Goal: Task Accomplishment & Management: Use online tool/utility

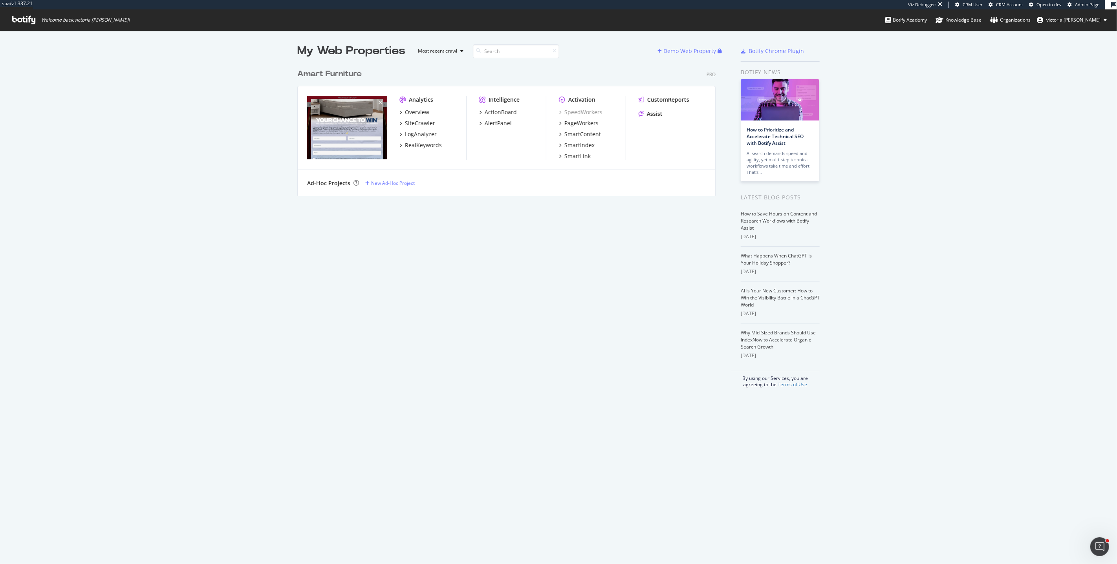
click at [423, 99] on div "Analytics" at bounding box center [421, 100] width 24 height 8
click at [351, 73] on div "Amart Furniture" at bounding box center [329, 73] width 64 height 11
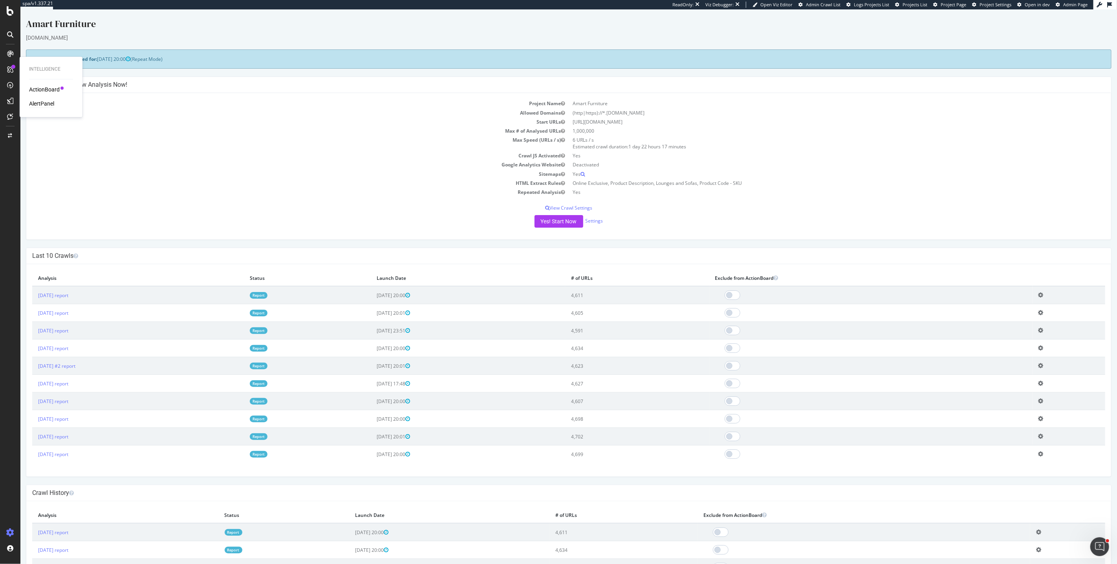
click at [42, 103] on div "AlertPanel" at bounding box center [41, 104] width 25 height 8
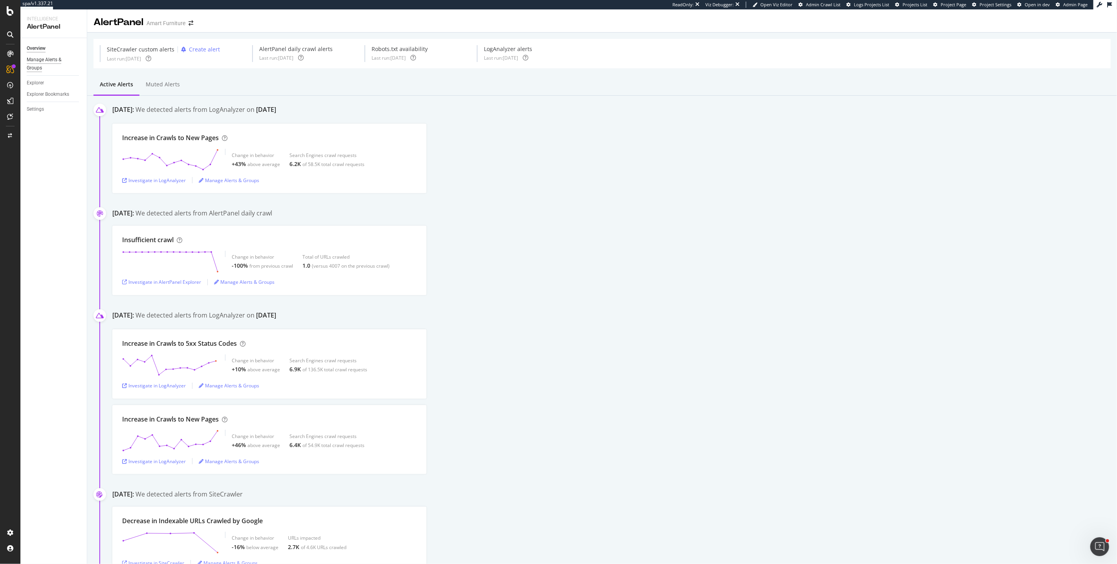
click at [39, 63] on div "Manage Alerts & Groups" at bounding box center [50, 64] width 47 height 16
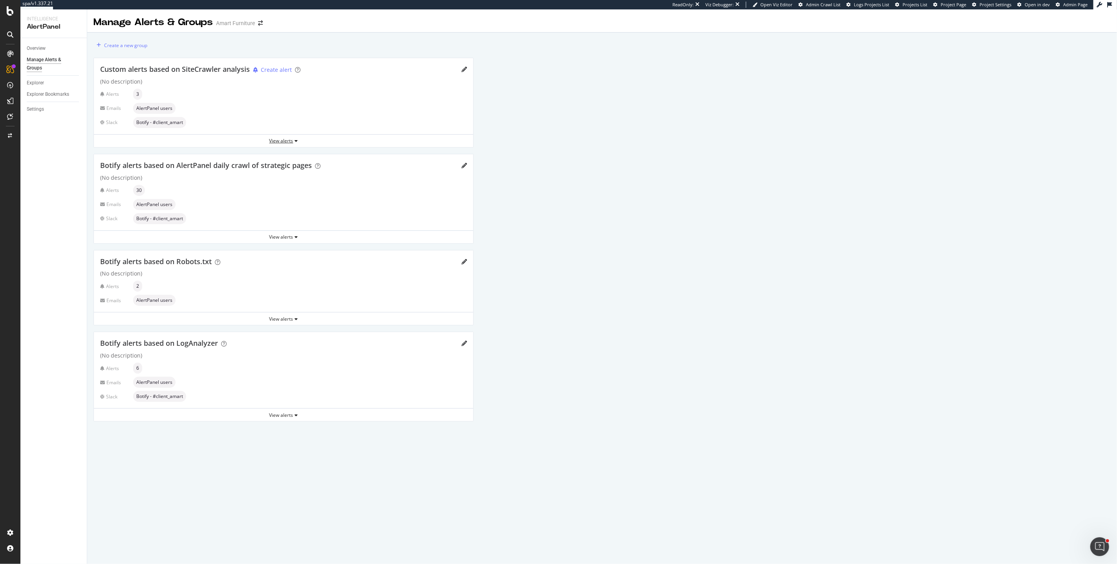
click at [277, 142] on div "View alerts" at bounding box center [283, 140] width 379 height 7
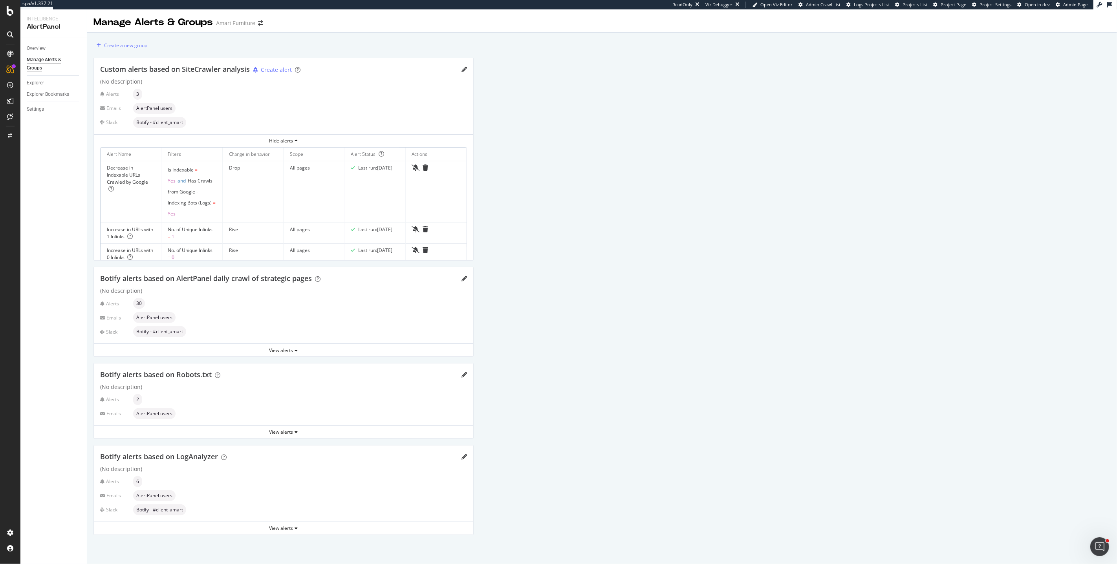
click at [601, 233] on div "Create a new group Custom alerts based on SiteCrawler analysis Create alert (No…" at bounding box center [602, 290] width 1030 height 515
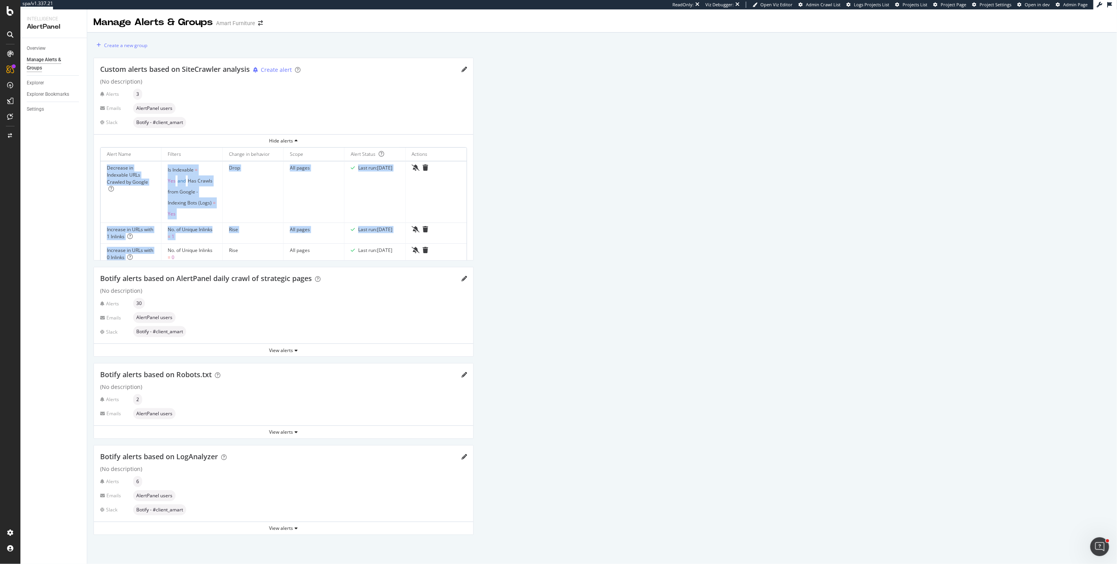
drag, startPoint x: 103, startPoint y: 162, endPoint x: 150, endPoint y: 249, distance: 98.8
click at [150, 249] on tbody "Decrease in Indexable URLs Crawled by Google Is Indexable = Yes and Has Crawls …" at bounding box center [284, 212] width 366 height 103
copy tbody "Decrease in Indexable URLs Crawled by Google Is Indexable = Yes and Has Crawls …"
click at [44, 118] on div "RealKeywords" at bounding box center [46, 117] width 35 height 8
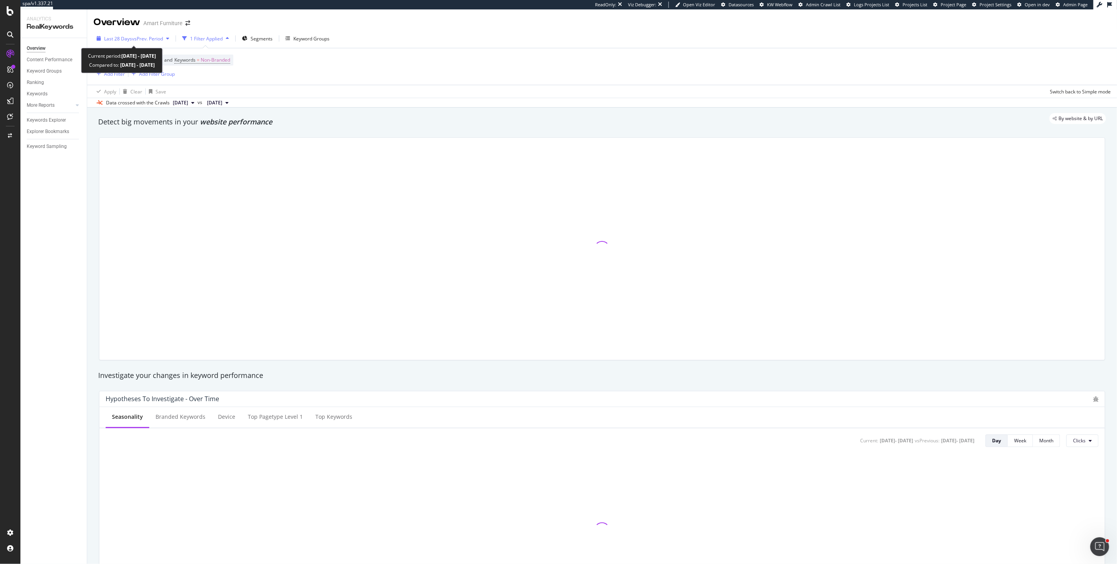
click at [141, 43] on div "Last 28 Days vs Prev. Period" at bounding box center [132, 39] width 79 height 12
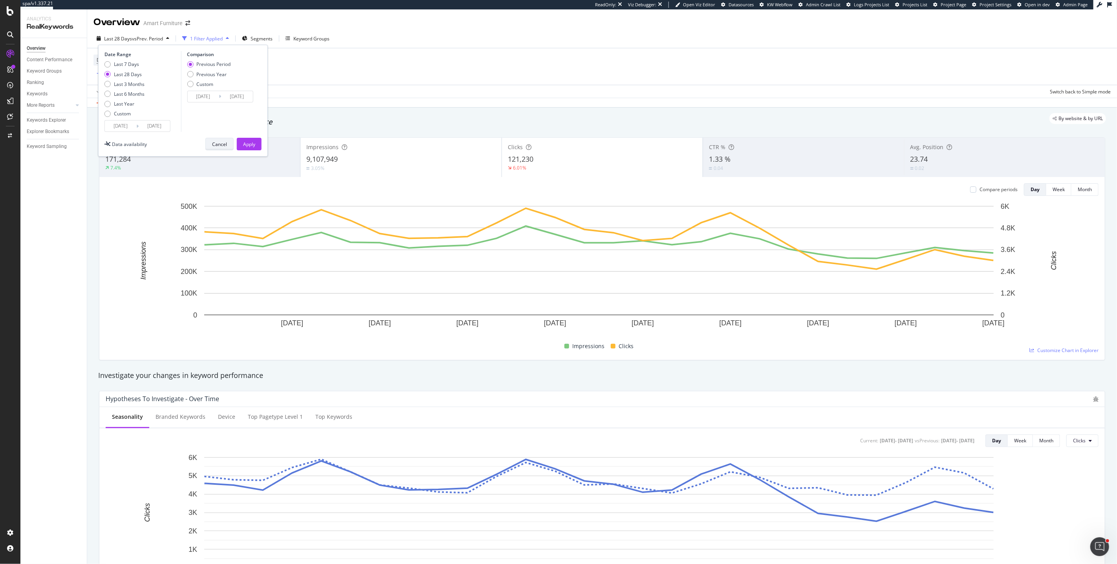
click at [211, 143] on button "Cancel" at bounding box center [219, 144] width 28 height 13
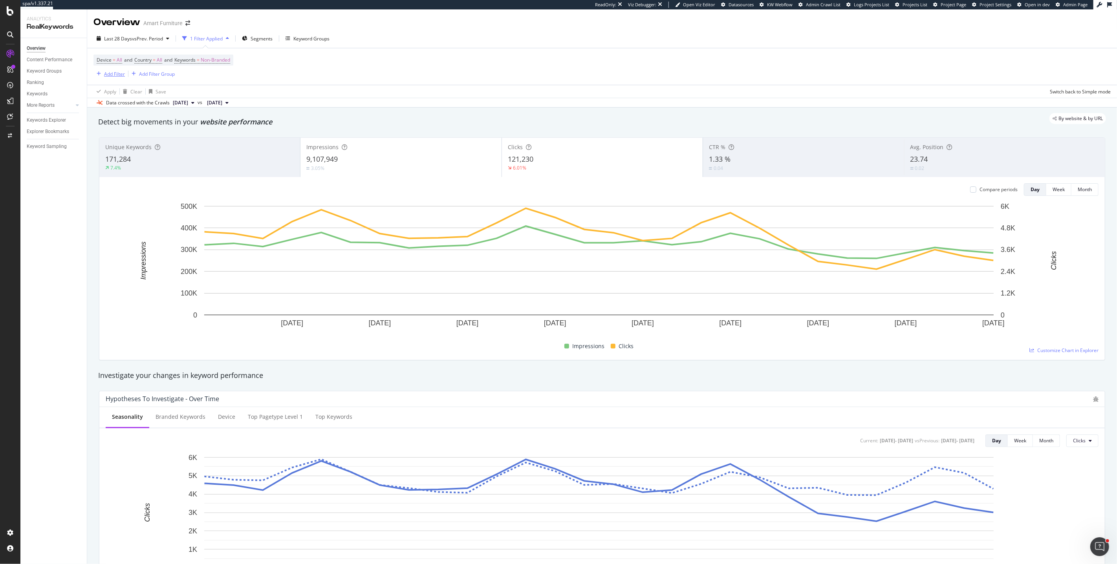
click at [111, 77] on div "Add Filter" at bounding box center [108, 74] width 31 height 9
type input "semrush"
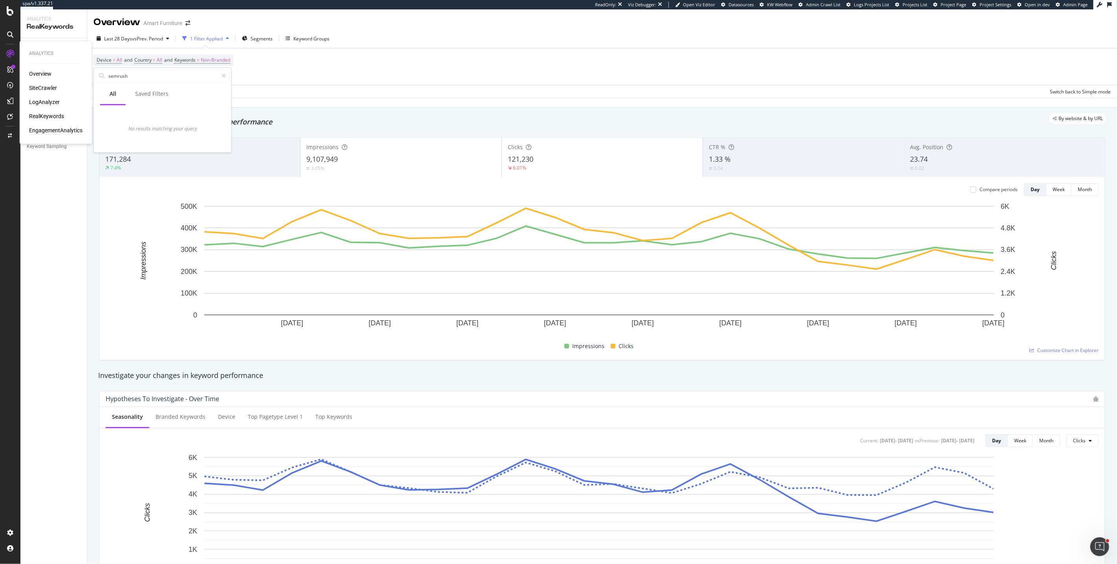
click at [56, 130] on div "EngagementAnalytics" at bounding box center [55, 131] width 53 height 8
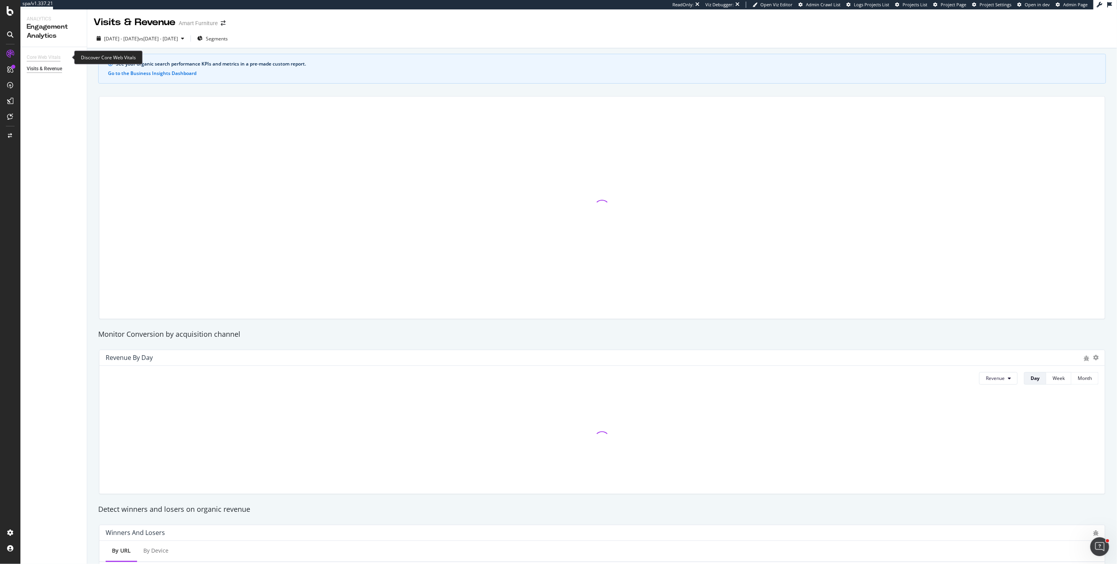
click at [47, 59] on div "Core Web Vitals" at bounding box center [44, 57] width 34 height 8
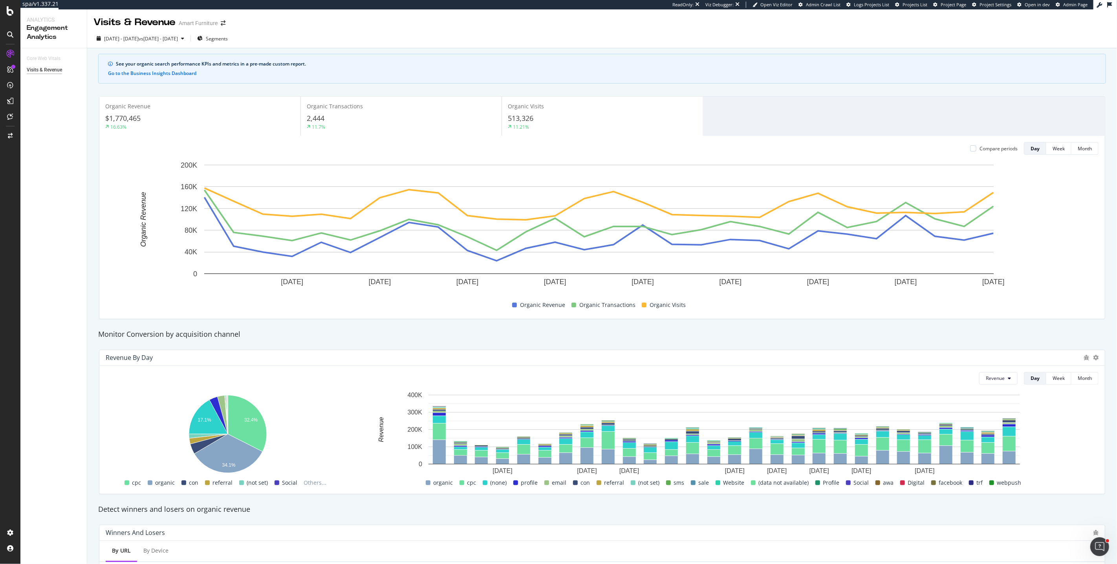
click at [872, 35] on div "[DATE] - [DATE] vs [DATE] - [DATE] Segments" at bounding box center [602, 40] width 1030 height 16
click at [228, 41] on div "Segments" at bounding box center [212, 39] width 31 height 12
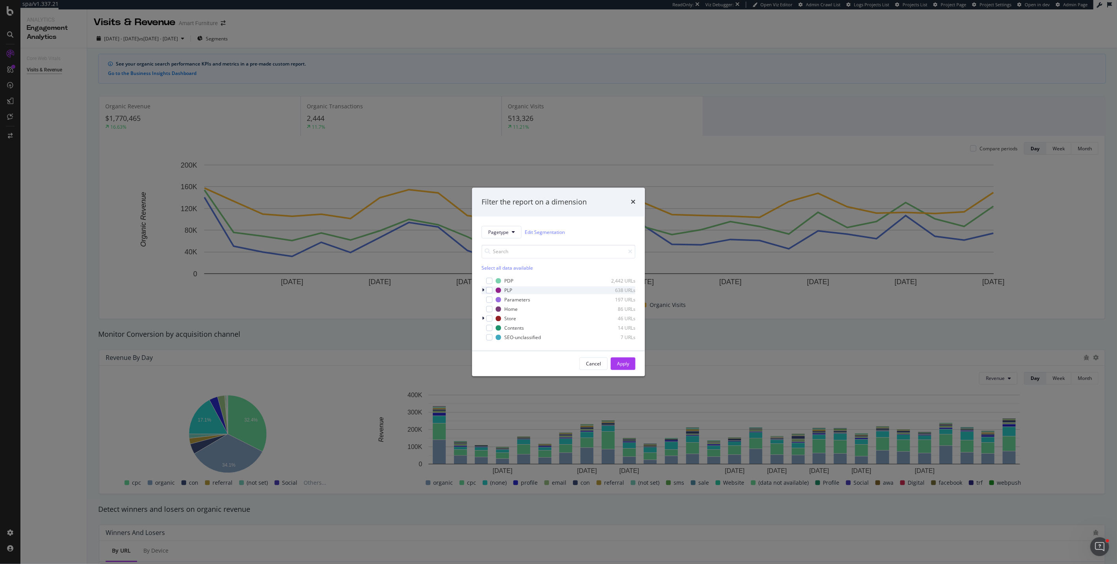
click at [484, 291] on icon "modal" at bounding box center [483, 290] width 2 height 5
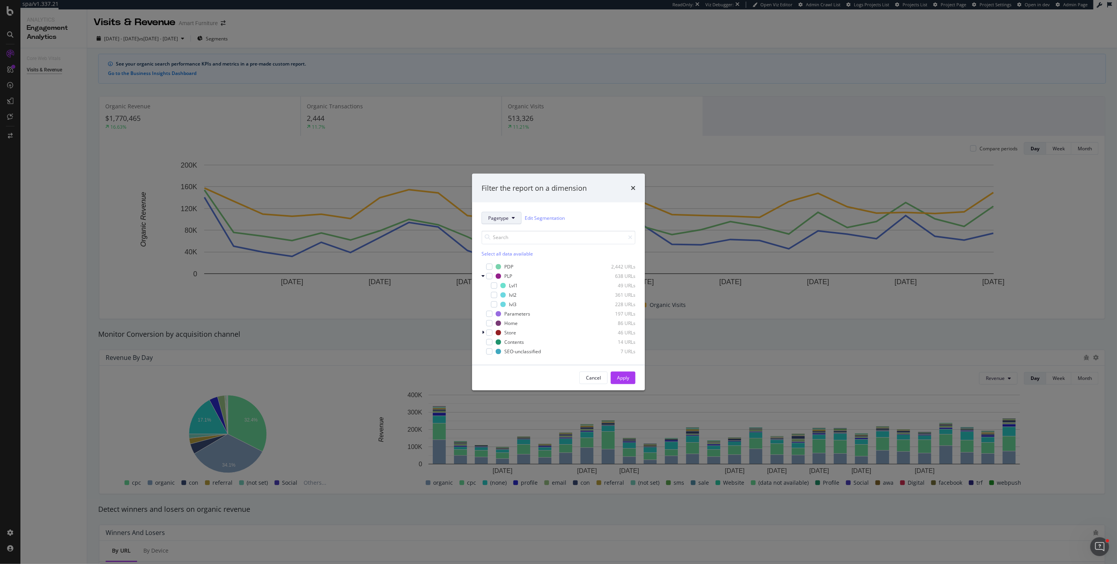
click at [509, 218] on button "Pagetype" at bounding box center [502, 218] width 40 height 13
click at [579, 213] on div "Pagetype Edit Segmentation" at bounding box center [559, 218] width 154 height 13
click at [603, 382] on button "Cancel" at bounding box center [593, 378] width 28 height 13
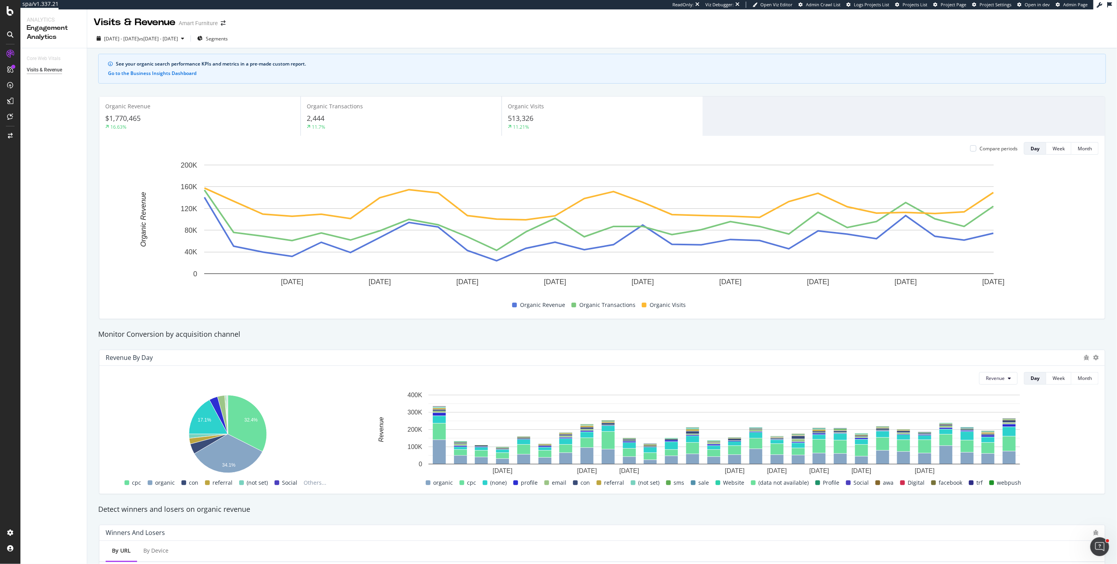
click at [352, 22] on div "Visits & Revenue Amart Furniture" at bounding box center [602, 19] width 1030 height 20
click at [53, 101] on div "LogAnalyzer" at bounding box center [44, 103] width 31 height 8
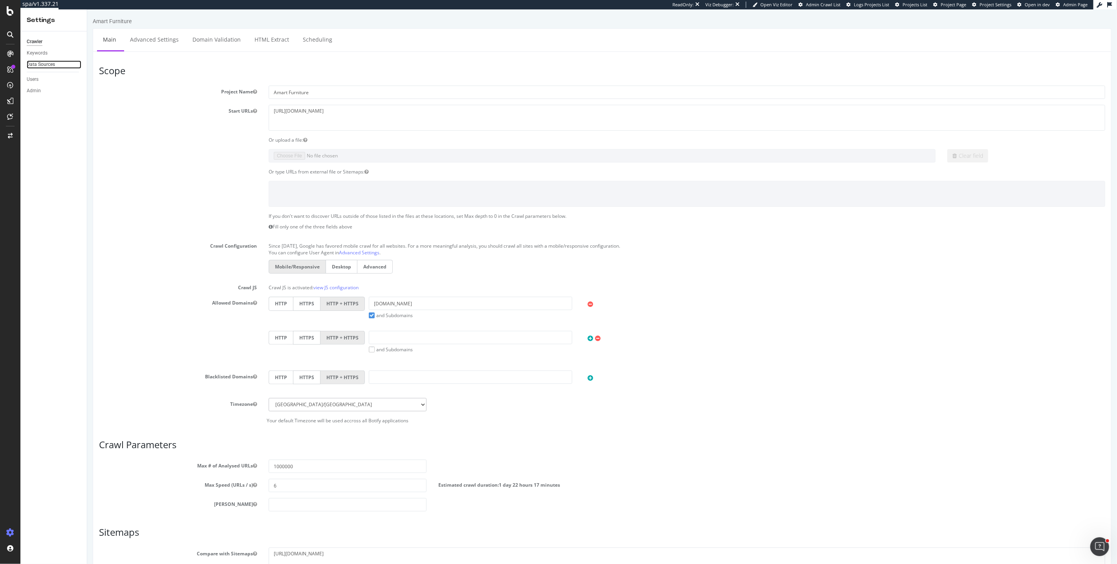
click at [63, 66] on link "Data Sources" at bounding box center [54, 64] width 55 height 8
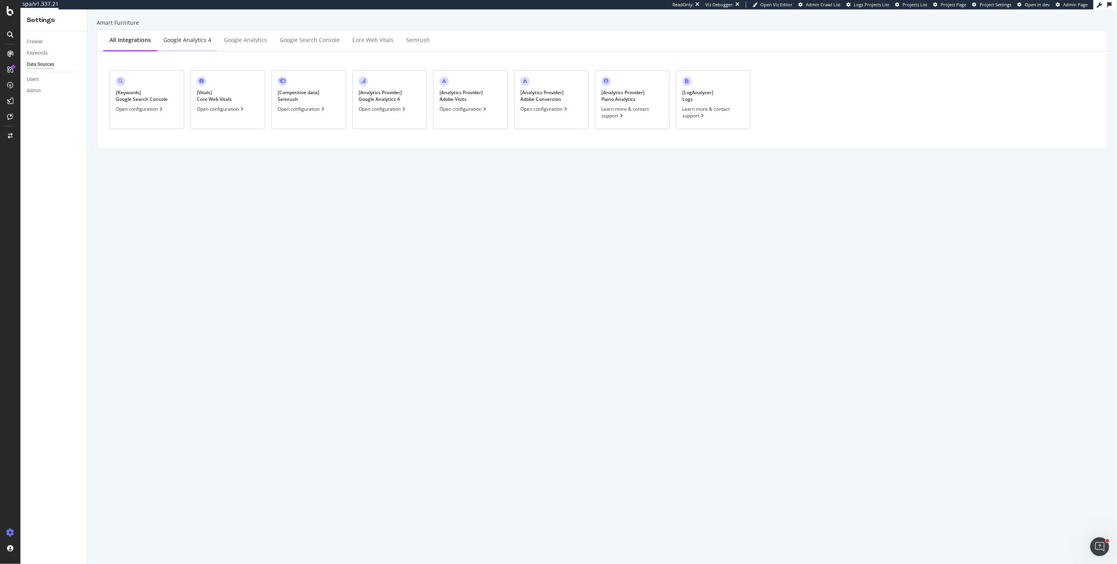
click at [168, 46] on div "Google Analytics 4" at bounding box center [187, 41] width 60 height 22
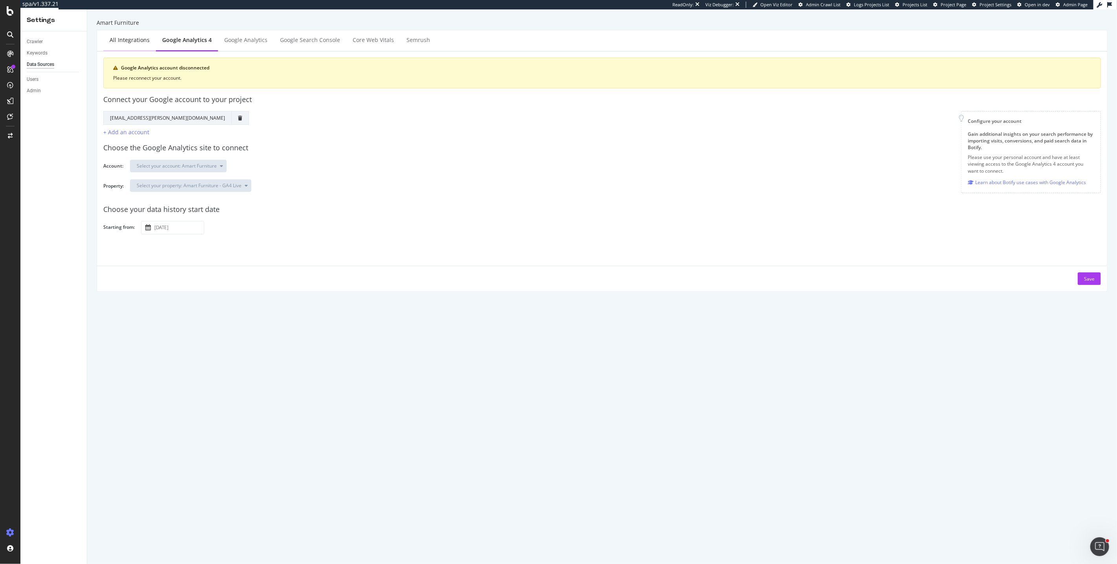
click at [117, 39] on div "All integrations" at bounding box center [130, 40] width 40 height 8
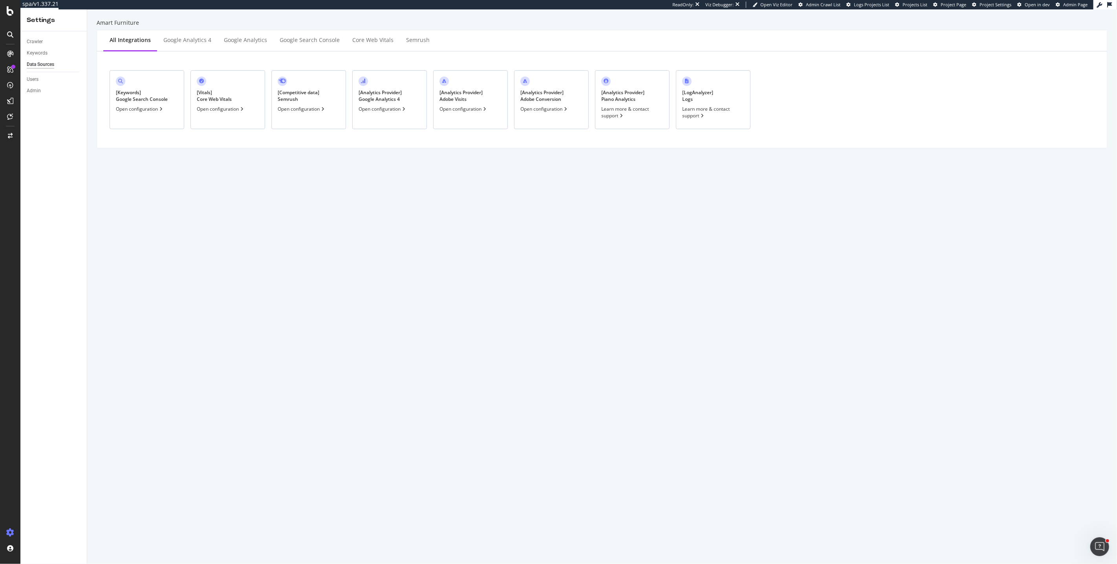
click at [395, 90] on div "[ Analytics Provider ] Google Analytics 4" at bounding box center [380, 95] width 43 height 13
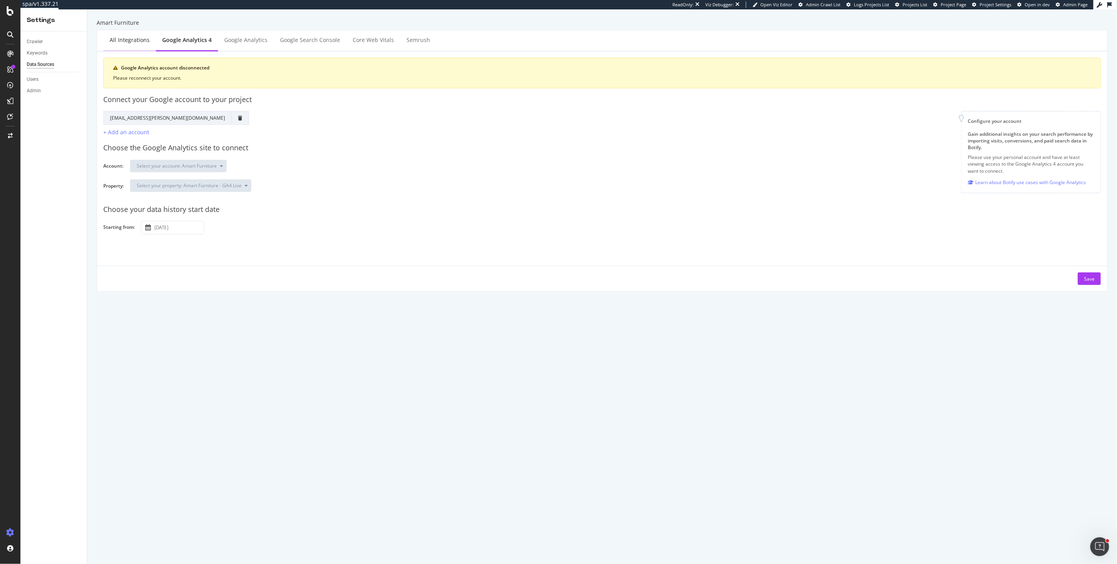
click at [121, 38] on div "All integrations" at bounding box center [130, 40] width 40 height 8
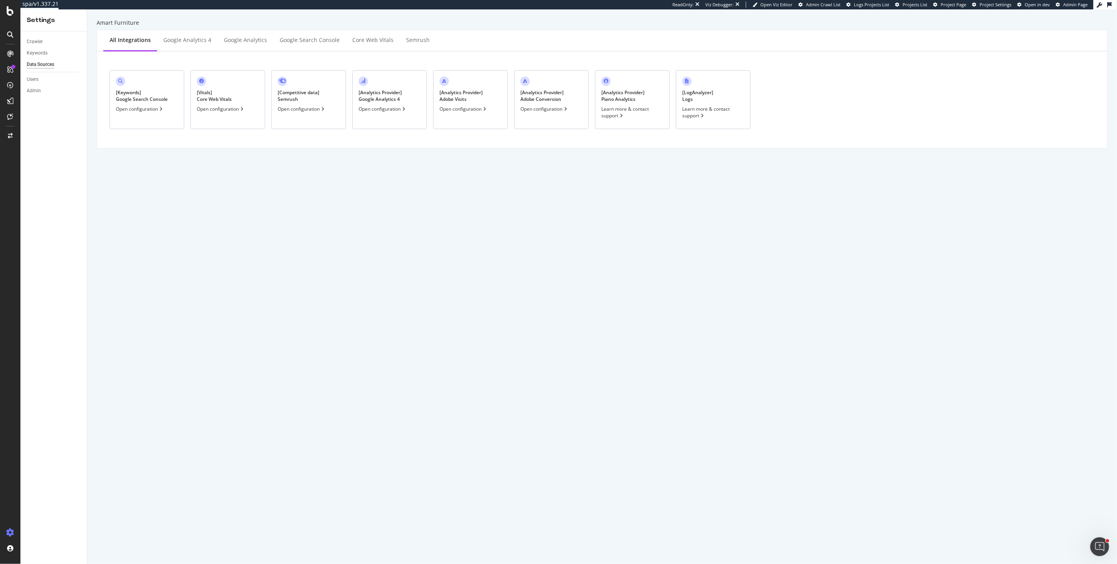
click at [456, 110] on div "Open configuration" at bounding box center [464, 109] width 48 height 7
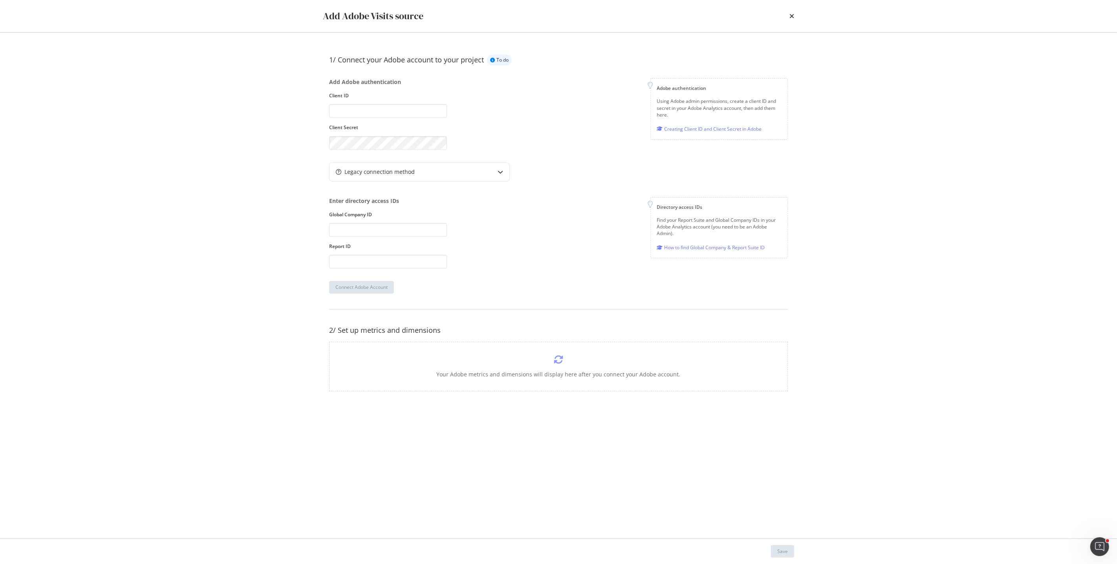
click at [795, 16] on div "Add Adobe Visits source" at bounding box center [558, 16] width 503 height 32
click at [793, 15] on icon "times" at bounding box center [791, 16] width 5 height 6
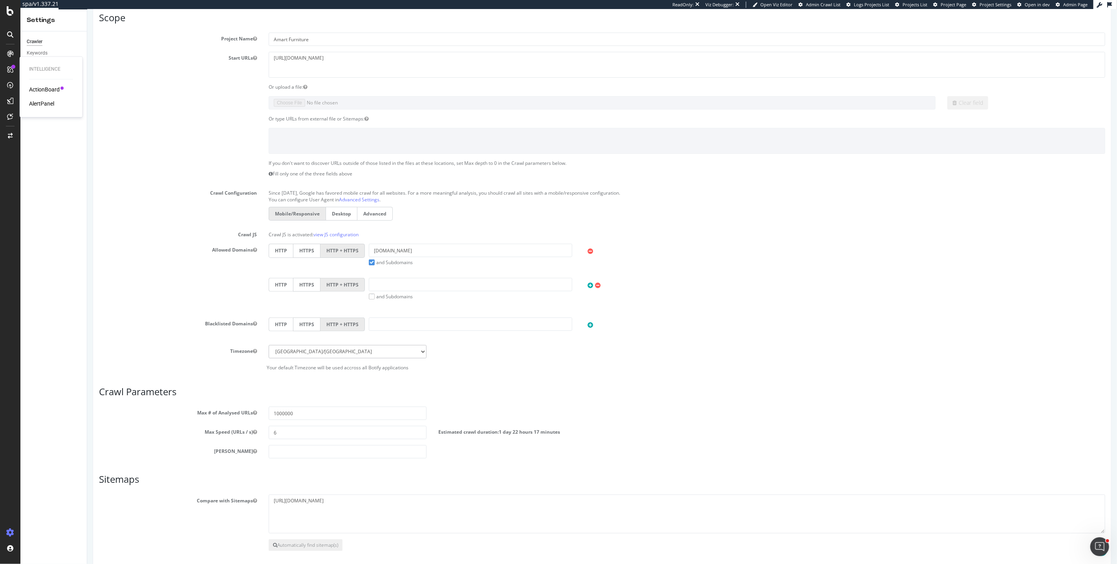
scroll to position [88, 0]
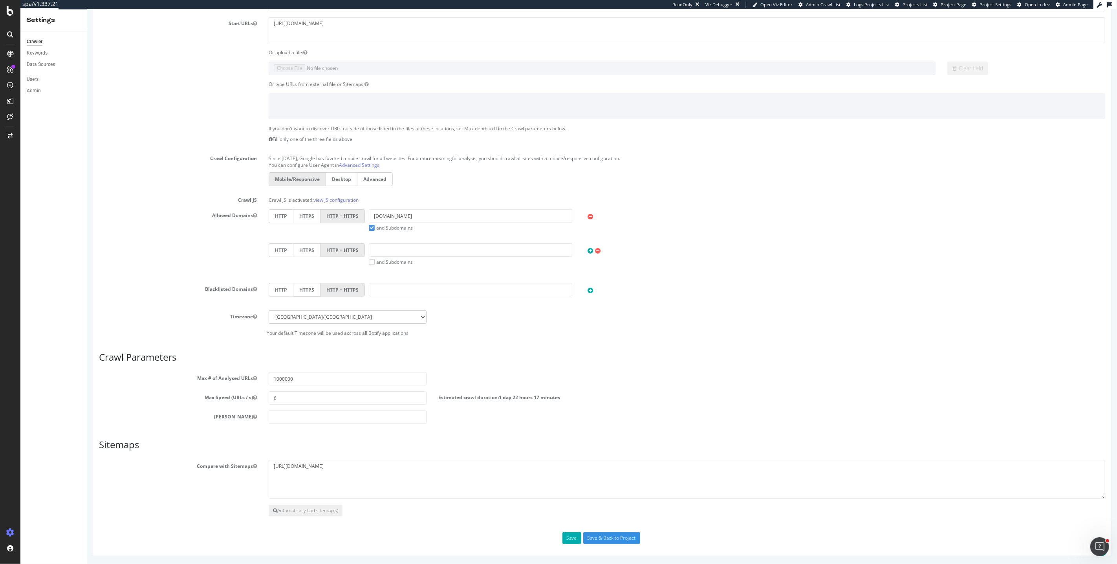
click at [523, 370] on article "Crawl Parameters Max # of Analysed URLs 1000000 Max Speed (URLs / s) 6 Estimate…" at bounding box center [602, 388] width 1006 height 72
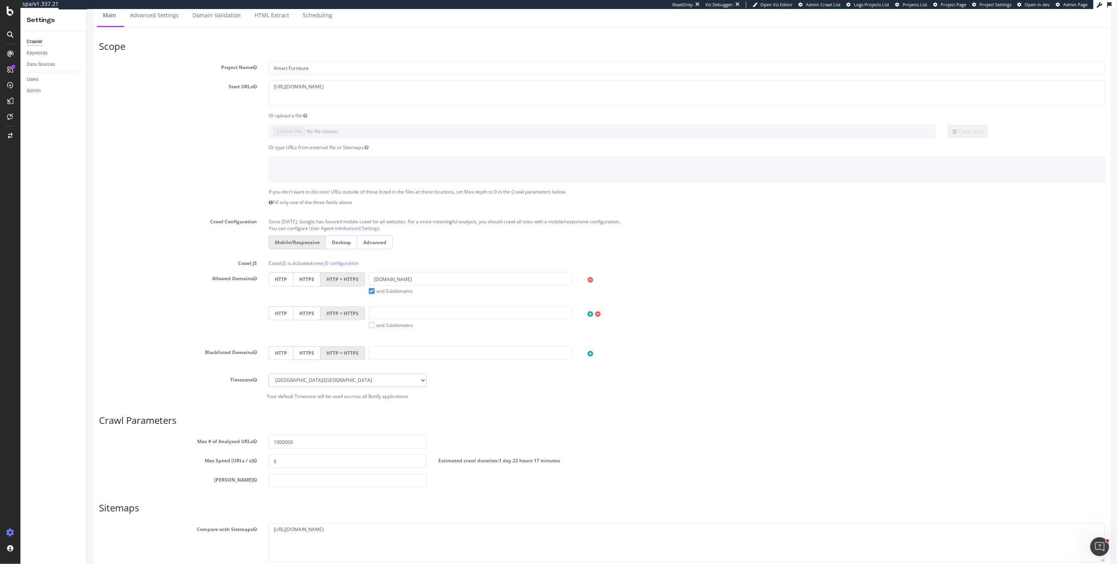
scroll to position [0, 0]
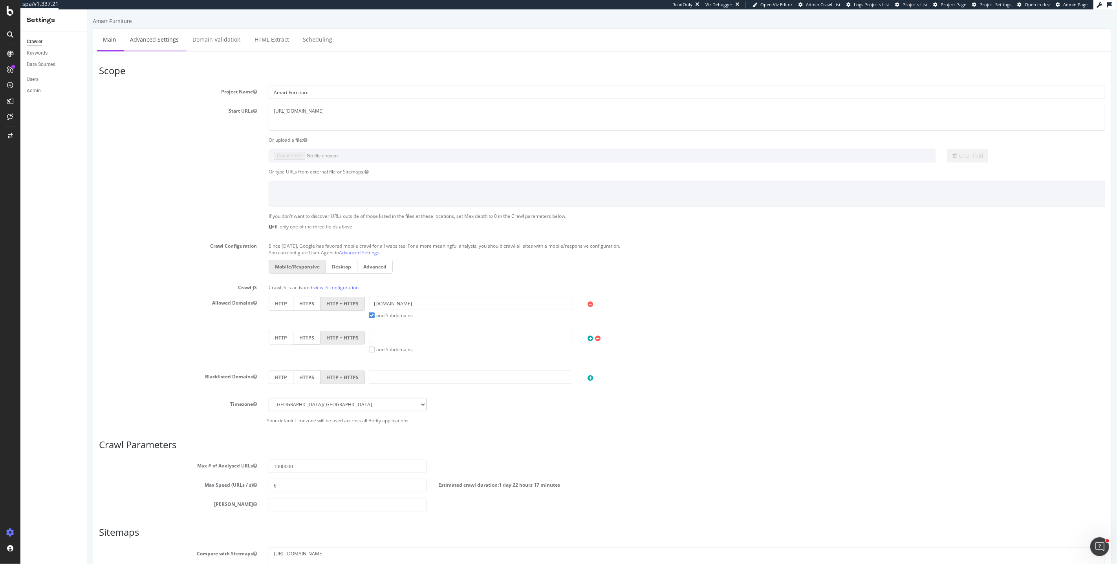
click at [151, 46] on link "Advanced Settings" at bounding box center [154, 40] width 60 height 22
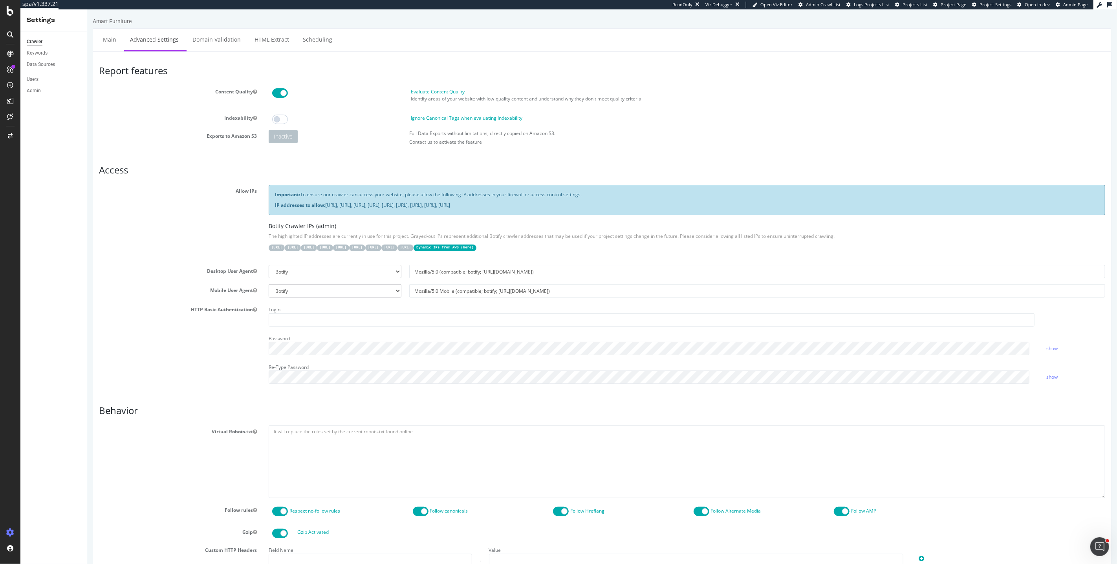
click at [476, 246] on code "Dynamic IPs from AWS ( here )" at bounding box center [444, 248] width 63 height 7
click at [284, 250] on code "31.41.37.0/24" at bounding box center [276, 248] width 16 height 7
click at [564, 256] on div "Important: To ensure our crawler can access your website, please allow the foll…" at bounding box center [686, 222] width 848 height 74
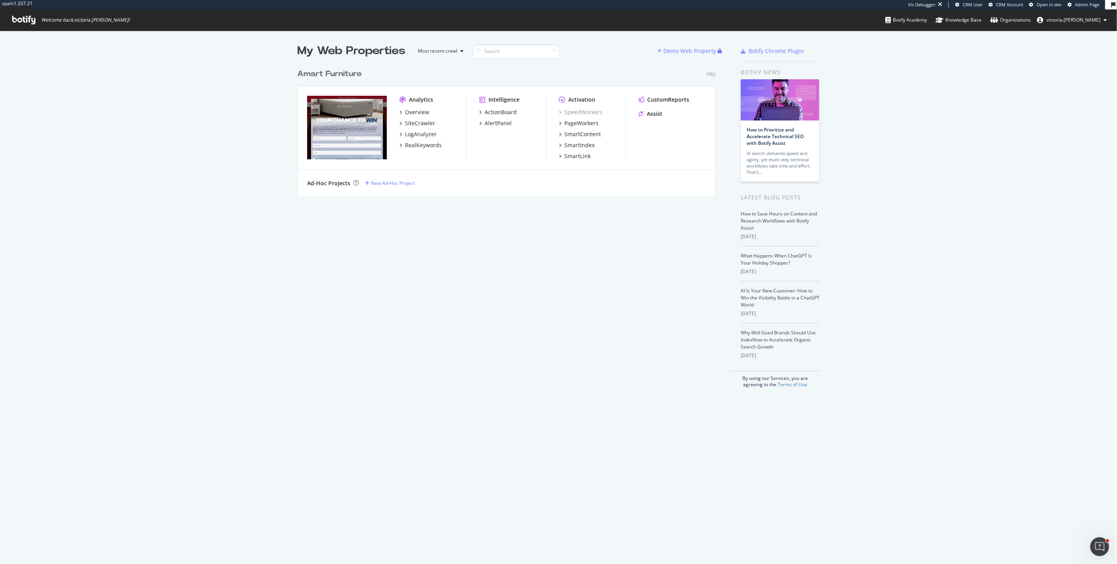
click at [139, 116] on div "My Web Properties Most recent crawl Demo Web Property Amart Furniture Pro Analy…" at bounding box center [558, 216] width 1117 height 370
click at [581, 126] on div "PageWorkers" at bounding box center [581, 123] width 34 height 8
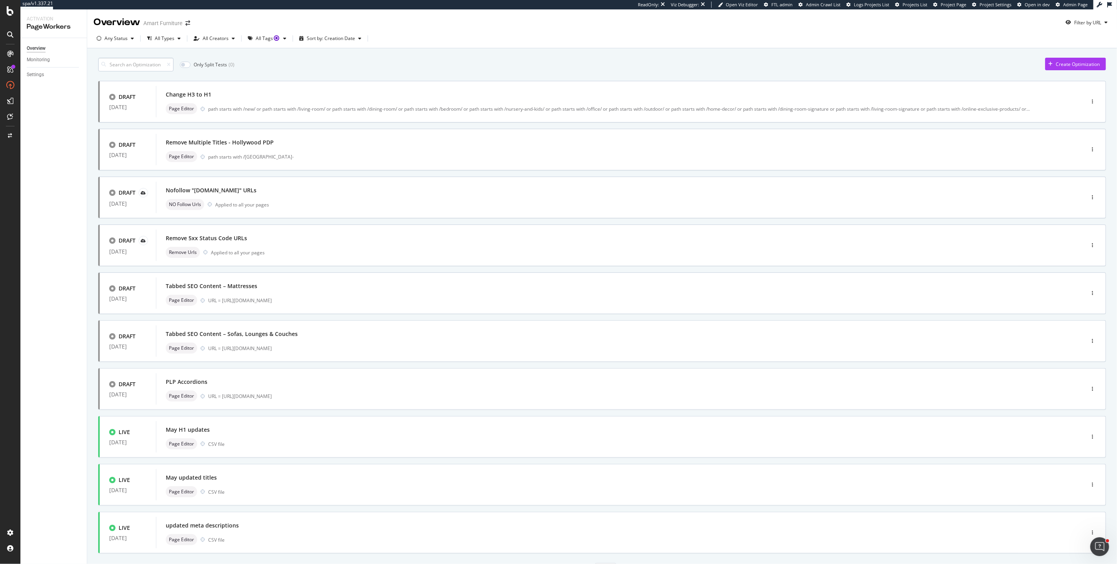
click at [164, 62] on input at bounding box center [135, 65] width 75 height 14
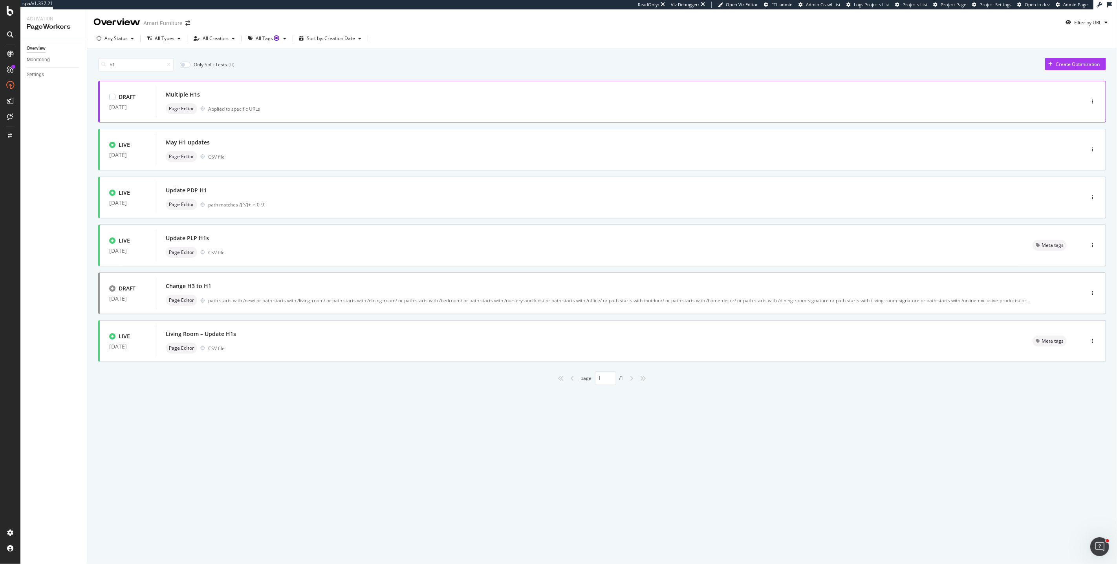
click at [306, 106] on div "Page Editor Applied to specific URLs" at bounding box center [608, 108] width 885 height 11
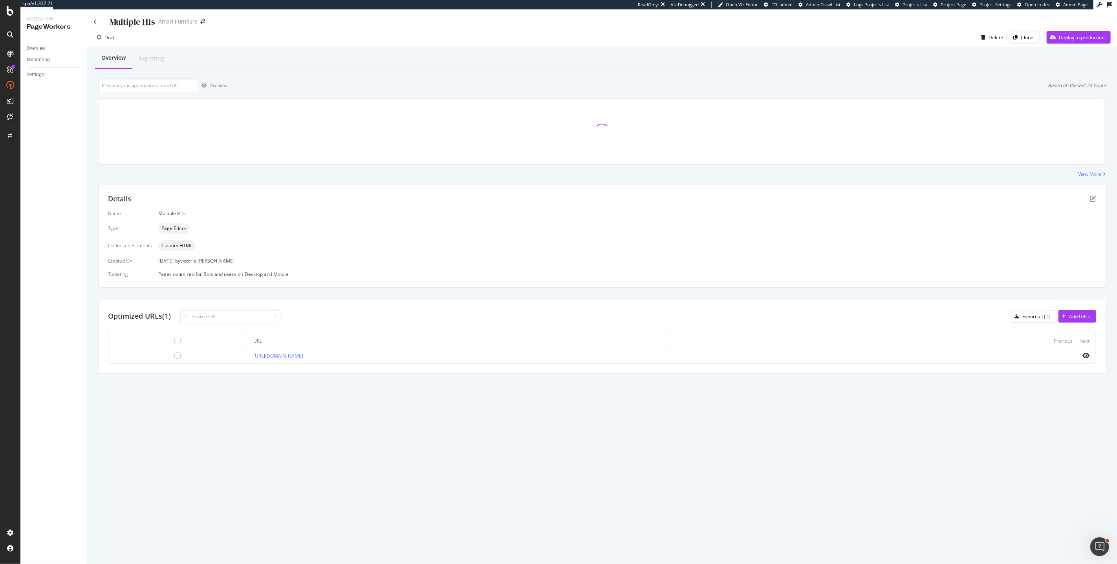
click at [303, 355] on link "https://www.amartfurniture.com.au/store-detail?name=Townsville" at bounding box center [278, 356] width 50 height 7
click at [159, 83] on input "url" at bounding box center [148, 86] width 100 height 14
paste input "https://www.amartfurniture.com.au/store-detail?name=Townsville"
type input "https://www.amartfurniture.com.au/store-detail?name=Townsville"
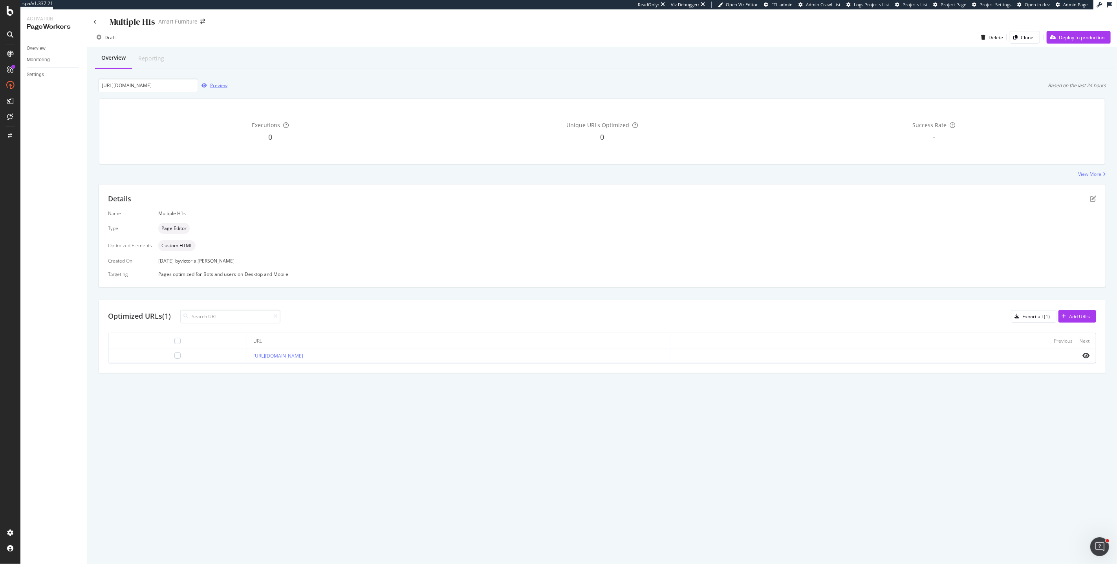
click at [216, 90] on div "Preview" at bounding box center [212, 86] width 29 height 12
drag, startPoint x: 173, startPoint y: 267, endPoint x: 185, endPoint y: 264, distance: 12.2
click at [185, 264] on div "Name Multiple H1s Type Page Editor Optimized Elements Custom HTML Created On 07…" at bounding box center [602, 243] width 988 height 67
copy div "07 Mar. 2025"
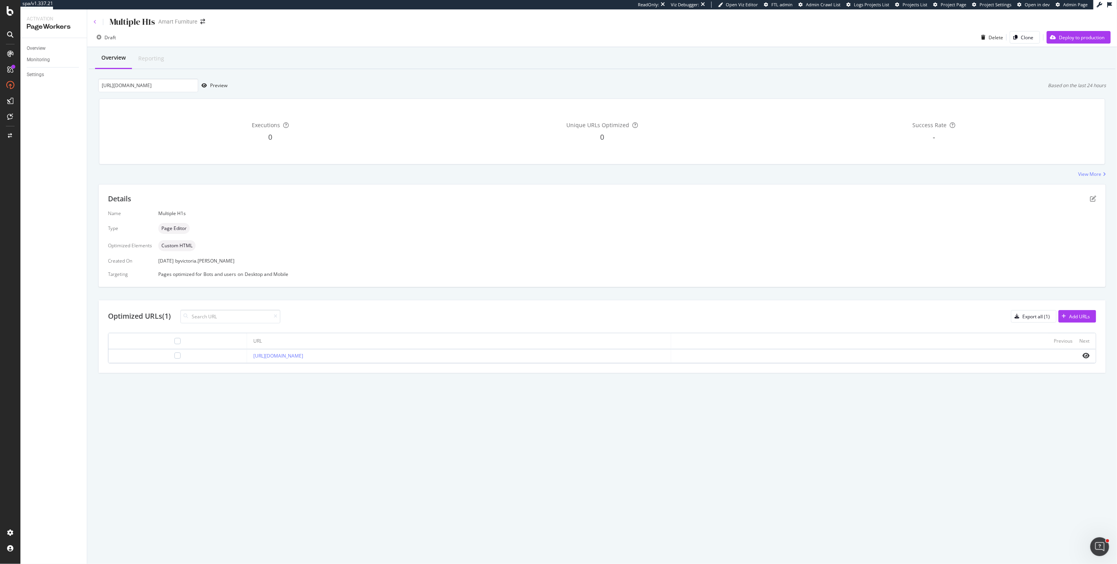
click at [95, 22] on icon at bounding box center [94, 22] width 3 height 5
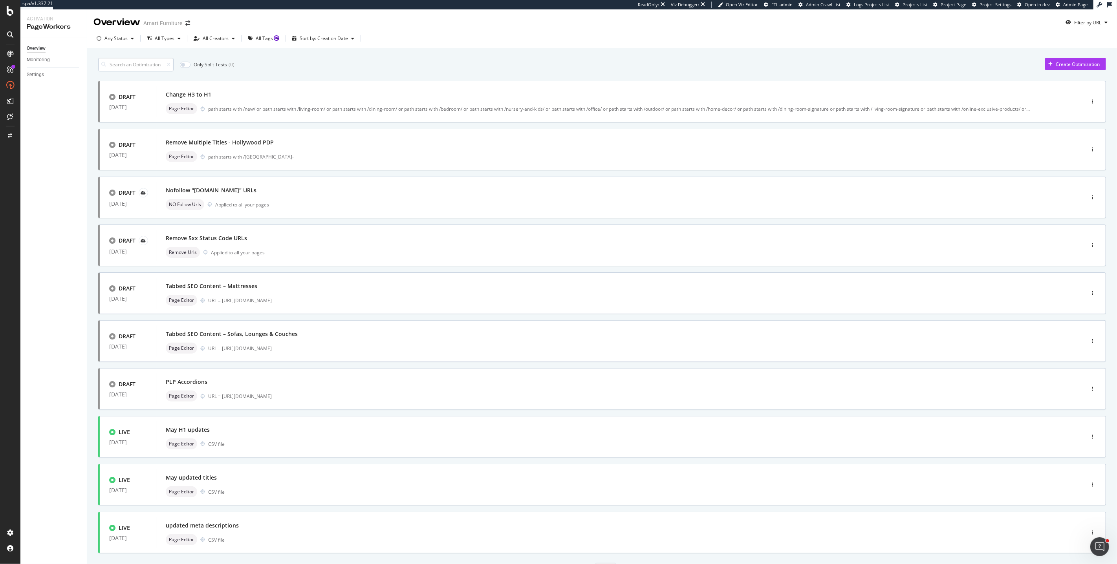
click at [156, 64] on input at bounding box center [135, 65] width 75 height 14
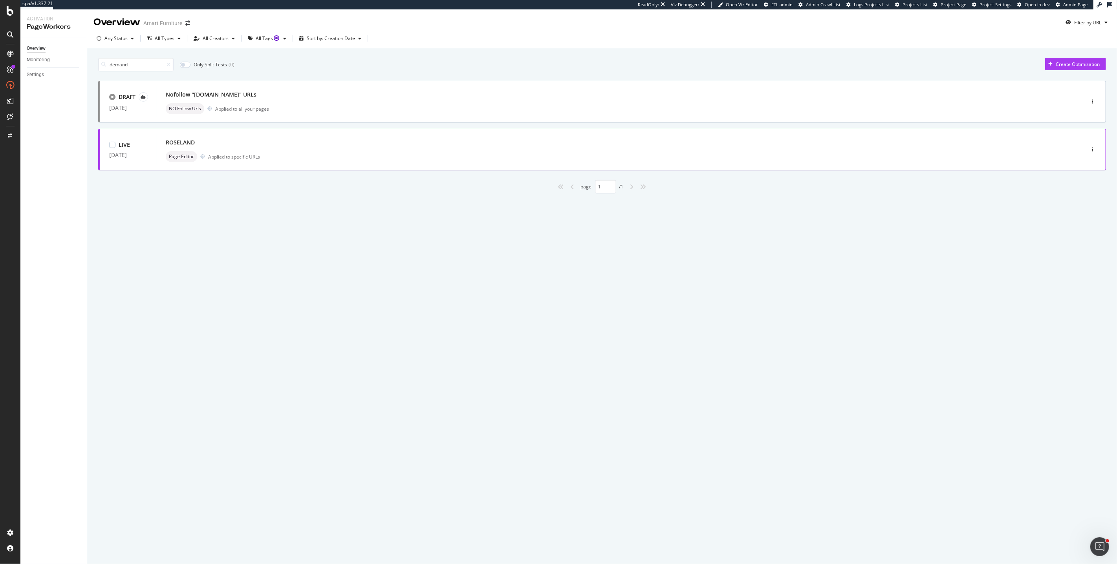
click at [310, 136] on div "ROSELAND Page Editor Applied to specific URLs" at bounding box center [608, 149] width 905 height 31
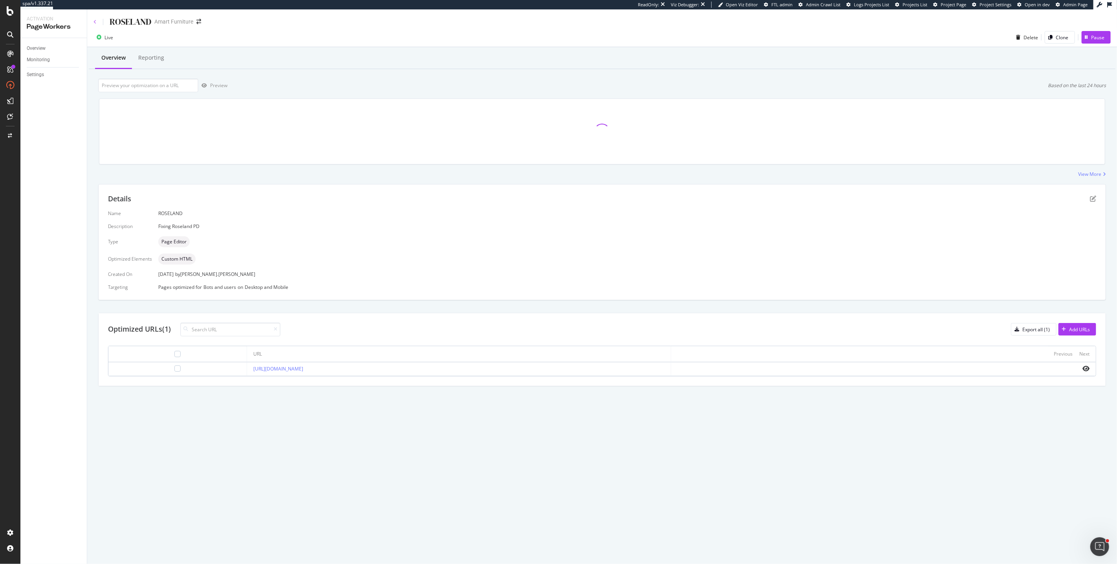
click at [95, 23] on icon at bounding box center [94, 22] width 3 height 5
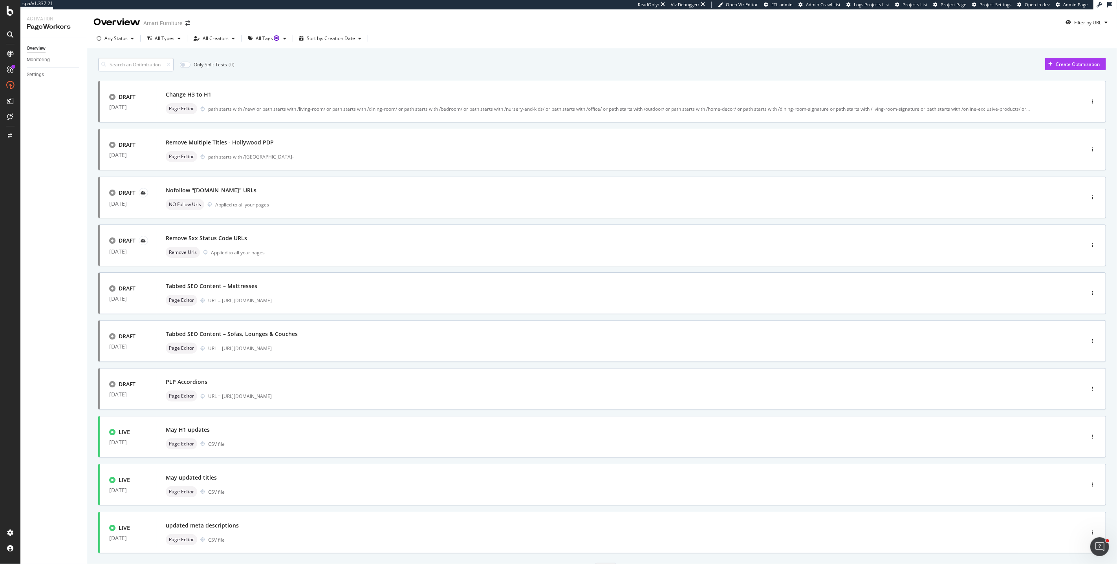
click at [120, 66] on input at bounding box center [135, 65] width 75 height 14
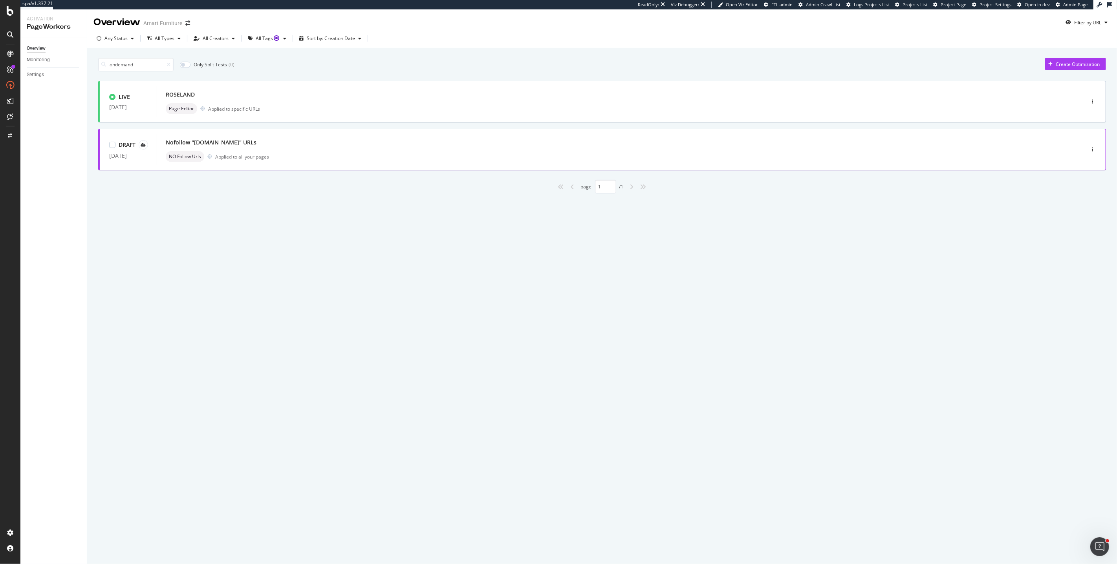
click at [348, 149] on div "Nofollow "demandware.store" URLs NO Follow Urls Applied to all your pages" at bounding box center [608, 149] width 885 height 25
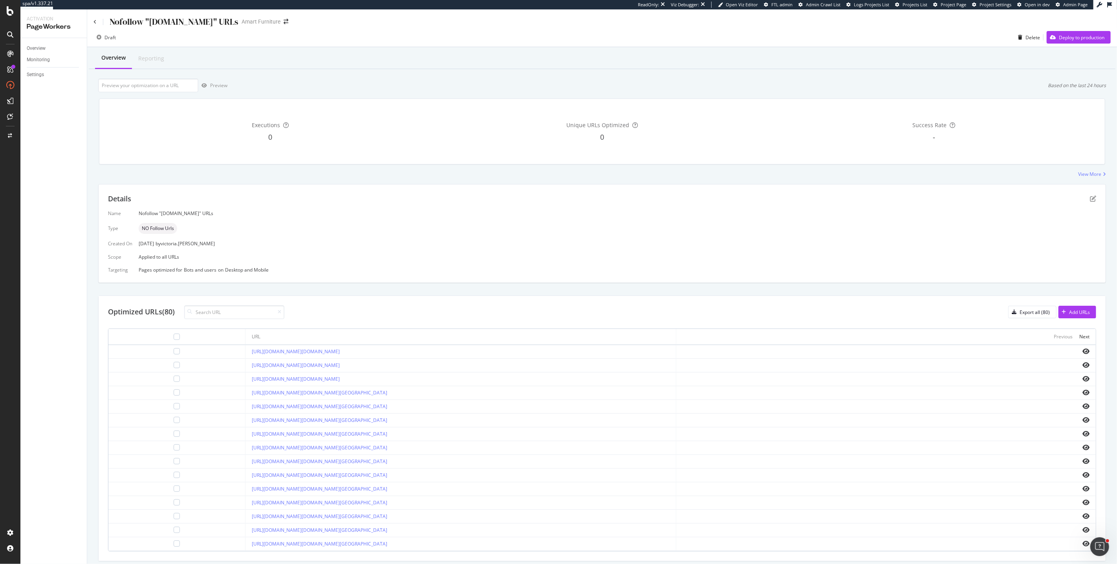
click at [93, 21] on div "Nofollow "demandware.store" URLs Amart Furniture" at bounding box center [602, 18] width 1030 height 18
click at [96, 23] on icon at bounding box center [94, 22] width 3 height 5
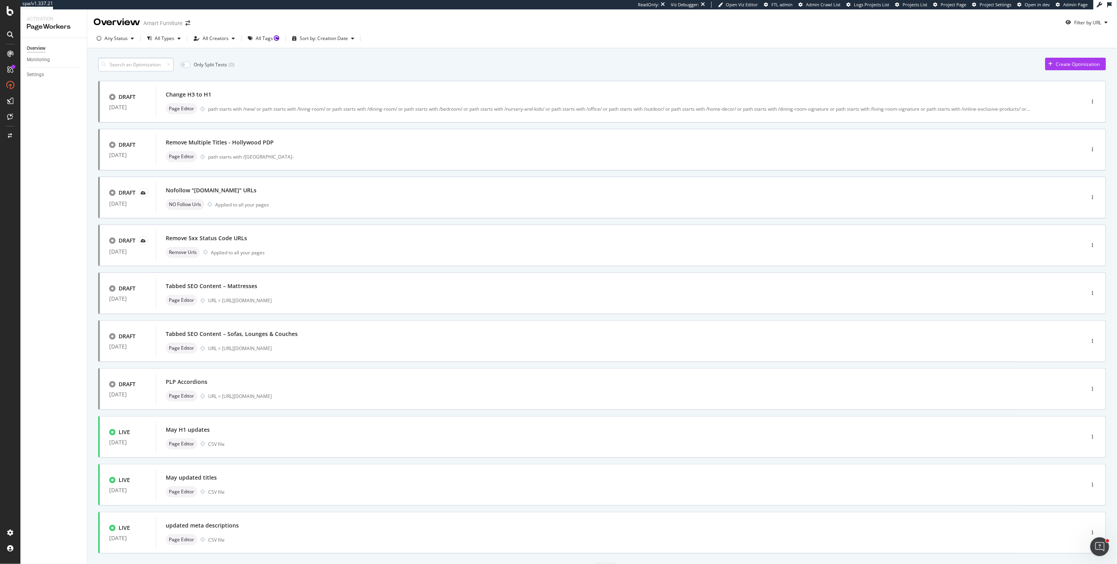
click at [158, 62] on input at bounding box center [135, 65] width 75 height 14
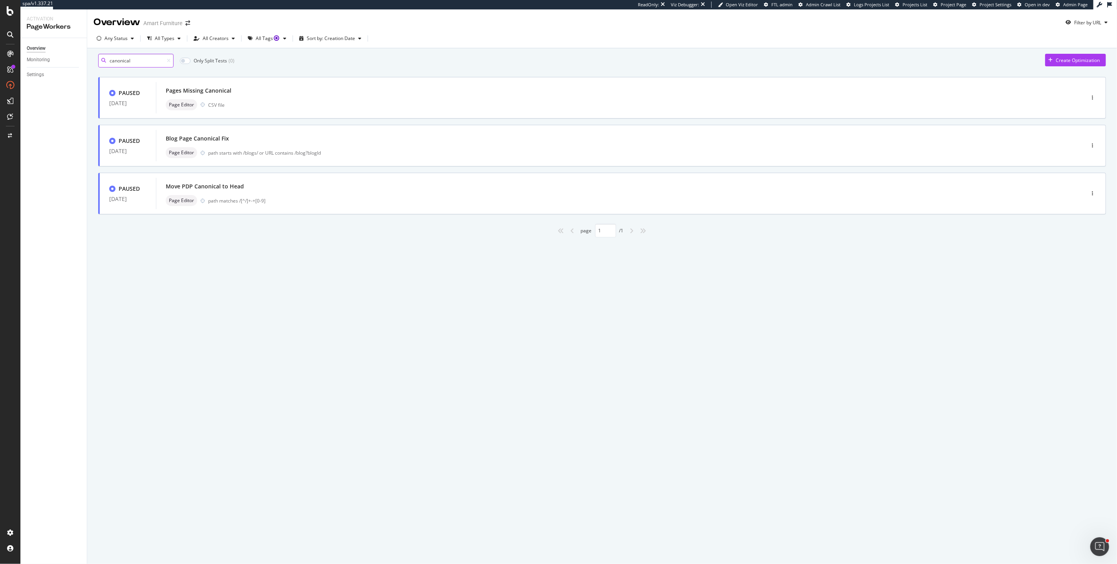
click at [170, 61] on input "canonical" at bounding box center [135, 61] width 75 height 14
click at [170, 63] on icon at bounding box center [169, 61] width 4 height 5
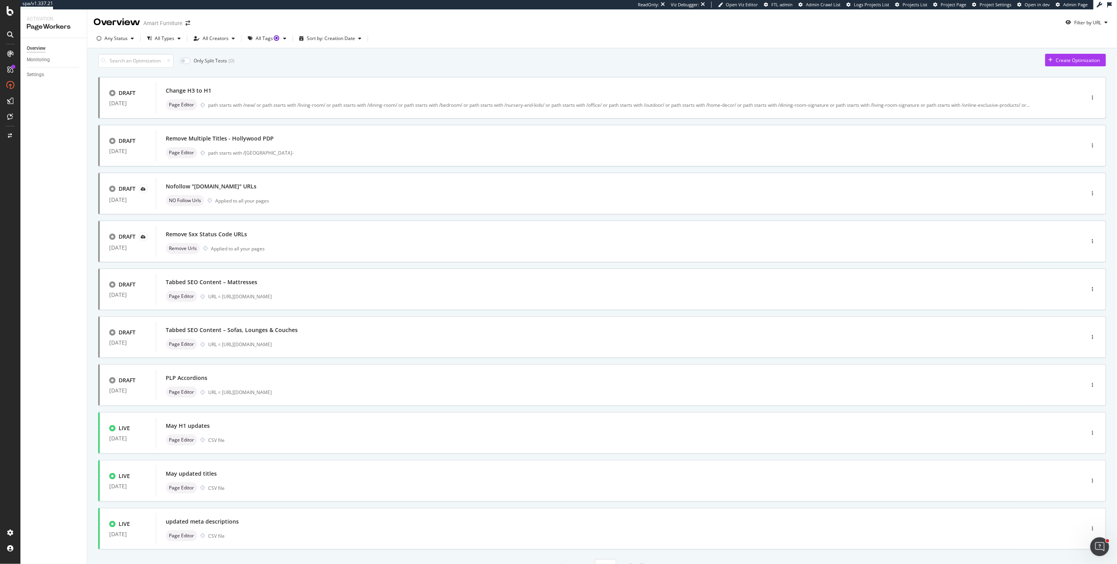
click at [306, 63] on div "Only Split Tests ( 0 ) Create Optimization" at bounding box center [602, 61] width 1008 height 14
click at [166, 36] on div "All Types" at bounding box center [165, 38] width 20 height 5
click at [155, 81] on div at bounding box center [153, 81] width 6 height 6
click at [251, 56] on div "Only Split Tests ( 0 ) Create Optimization DRAFT 01 Sep. 2025 Change H3 to H1 P…" at bounding box center [602, 313] width 1008 height 519
click at [344, 49] on div "Only Split Tests ( 0 ) Create Optimization DRAFT 01 Sep. 2025 Change H3 to H1 P…" at bounding box center [602, 324] width 1030 height 552
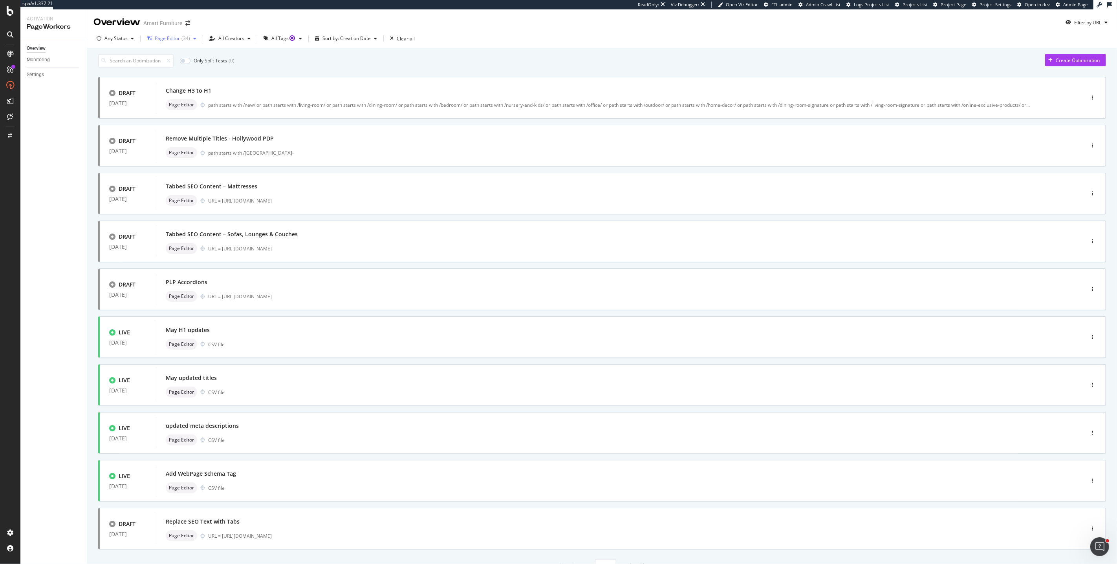
click at [191, 37] on div "button" at bounding box center [194, 38] width 9 height 5
click at [154, 81] on icon at bounding box center [154, 81] width 4 height 4
click at [293, 68] on div "Only Split Tests ( 0 ) Create Optimization" at bounding box center [602, 61] width 1008 height 14
click at [354, 68] on div "Only Split Tests ( 0 ) Create Optimization" at bounding box center [602, 61] width 1008 height 14
click at [1067, 64] on div "Create Optimization" at bounding box center [1078, 60] width 44 height 7
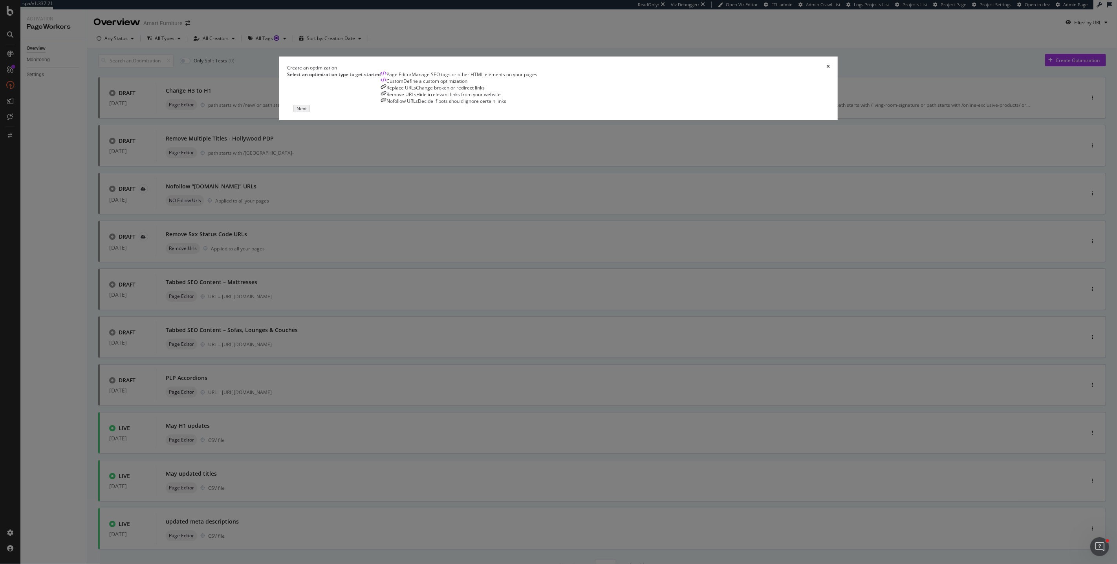
click at [446, 78] on div "Manage SEO tags or other HTML elements on your pages" at bounding box center [475, 74] width 126 height 7
click at [308, 112] on button "Next" at bounding box center [300, 108] width 15 height 7
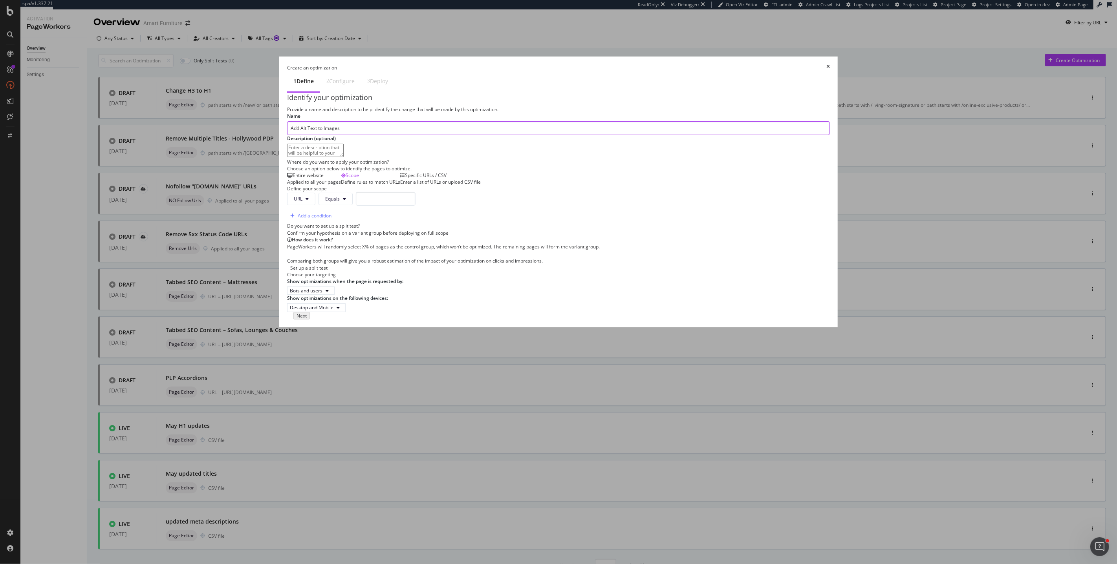
type input "Add Alt Text to Images"
click at [719, 205] on div "Provide a name and description to help identify the change that will be made by…" at bounding box center [558, 209] width 543 height 206
click at [341, 185] on div "Entire website Applied to all your pages" at bounding box center [314, 178] width 54 height 13
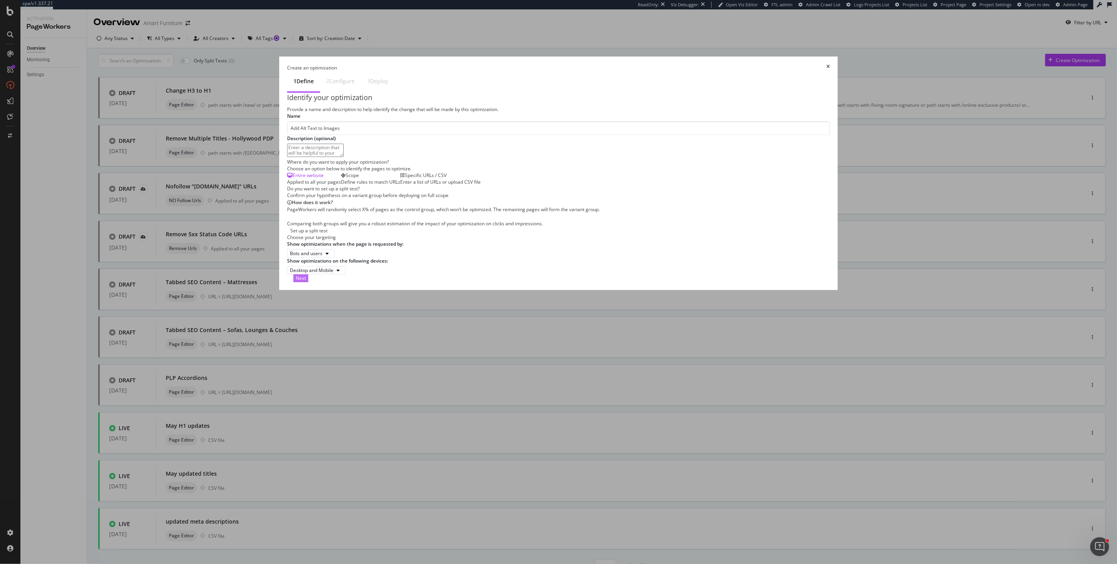
click at [306, 282] on div "Next" at bounding box center [301, 278] width 10 height 7
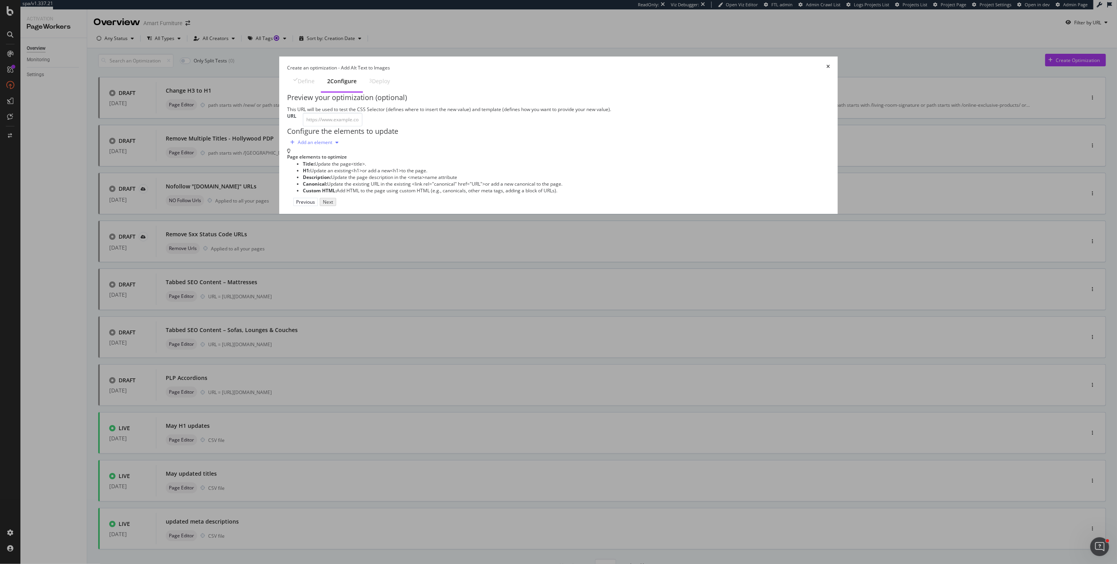
click at [342, 148] on div "Add an element" at bounding box center [314, 143] width 55 height 12
click at [826, 64] on icon "times" at bounding box center [828, 67] width 4 height 7
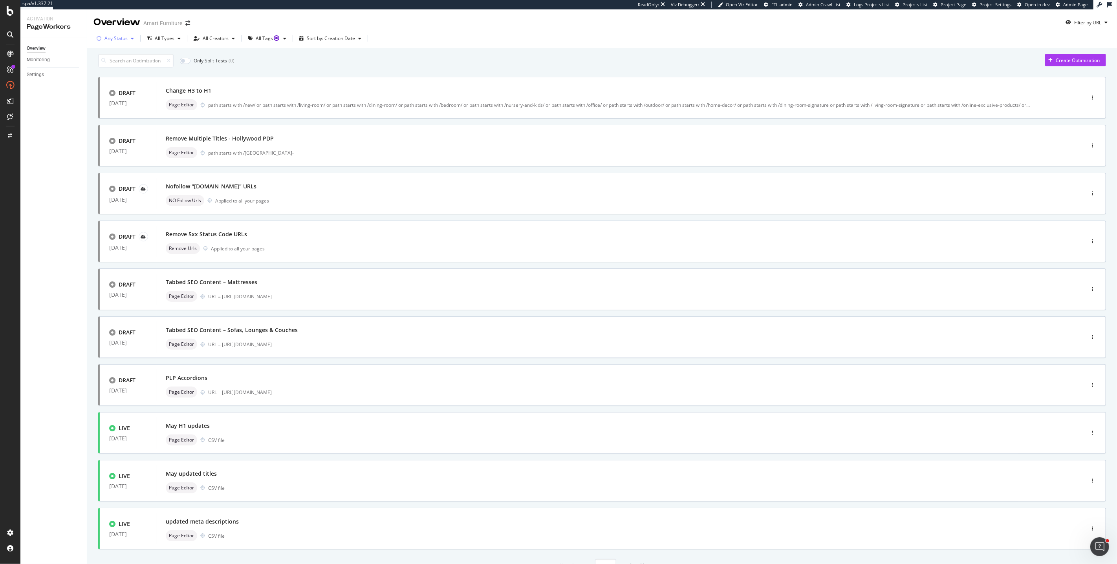
click at [125, 39] on div "Any Status" at bounding box center [115, 38] width 23 height 5
click at [282, 534] on div "Page Editor CSV file" at bounding box center [608, 536] width 885 height 11
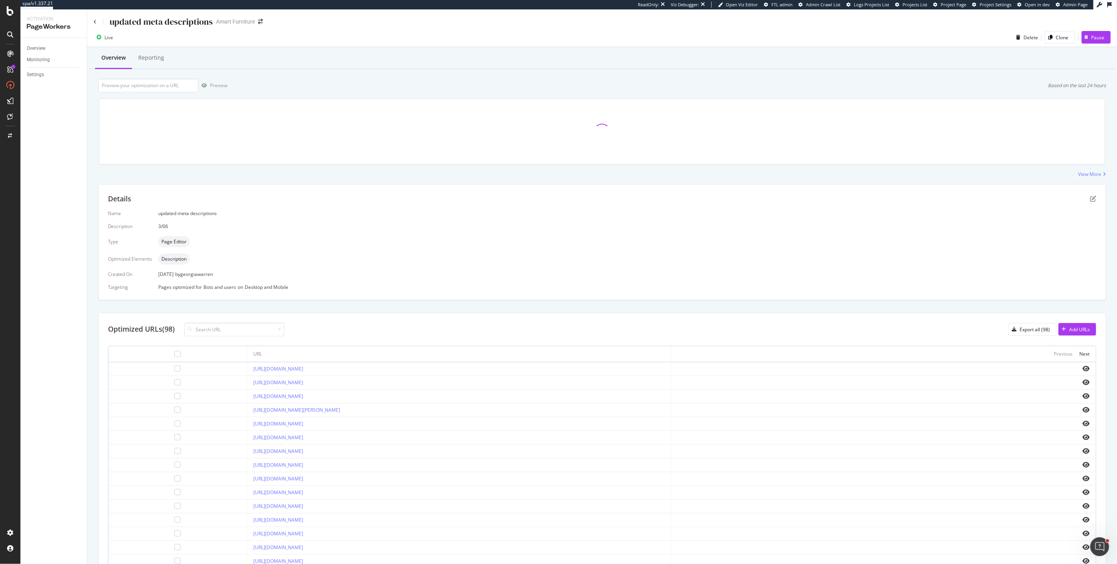
click at [366, 45] on div "Live Delete Clone Pause" at bounding box center [602, 39] width 1030 height 16
click at [303, 368] on link "https://www.amartfurniture.com.au/bedroom/mattress/jumbo-single-mattress/" at bounding box center [278, 369] width 50 height 7
click at [1031, 328] on div "Export all (98)" at bounding box center [1035, 329] width 30 height 7
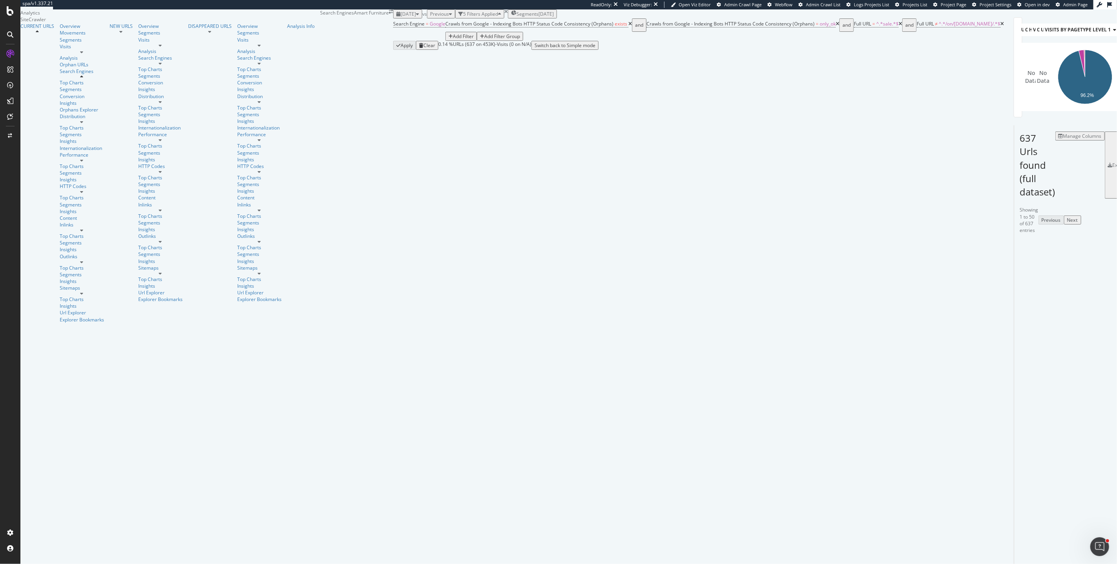
scroll to position [1422, 0]
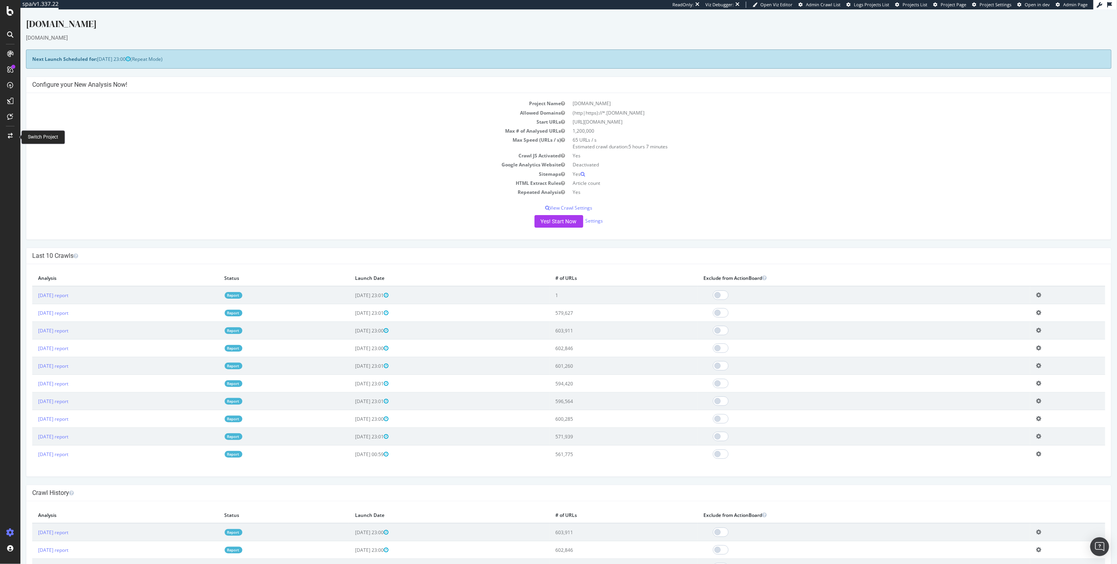
click at [10, 134] on icon at bounding box center [10, 135] width 5 height 5
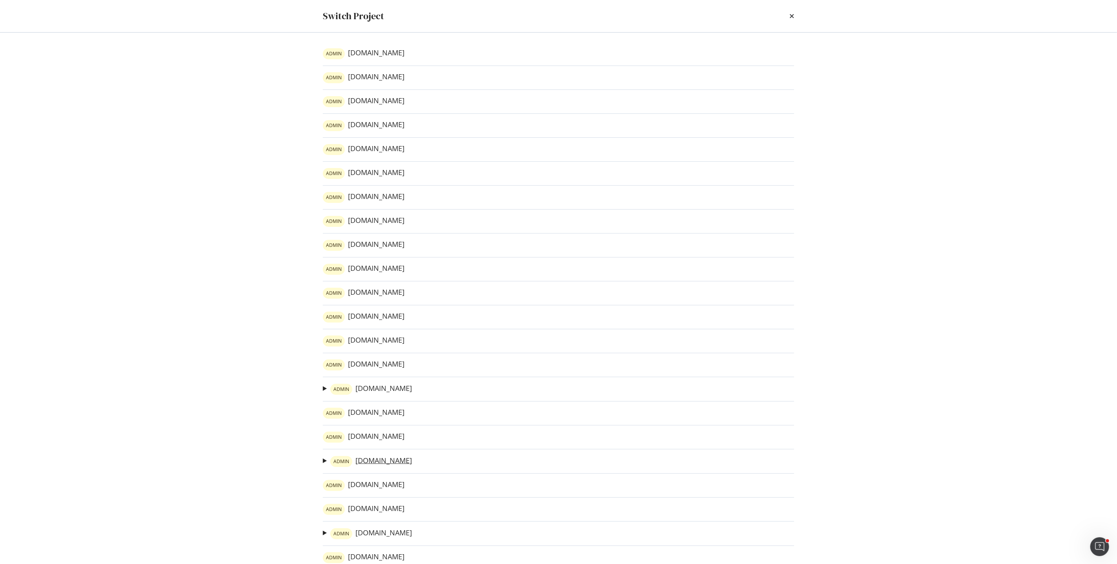
click at [382, 464] on link "ADMIN [DOMAIN_NAME]" at bounding box center [371, 461] width 82 height 11
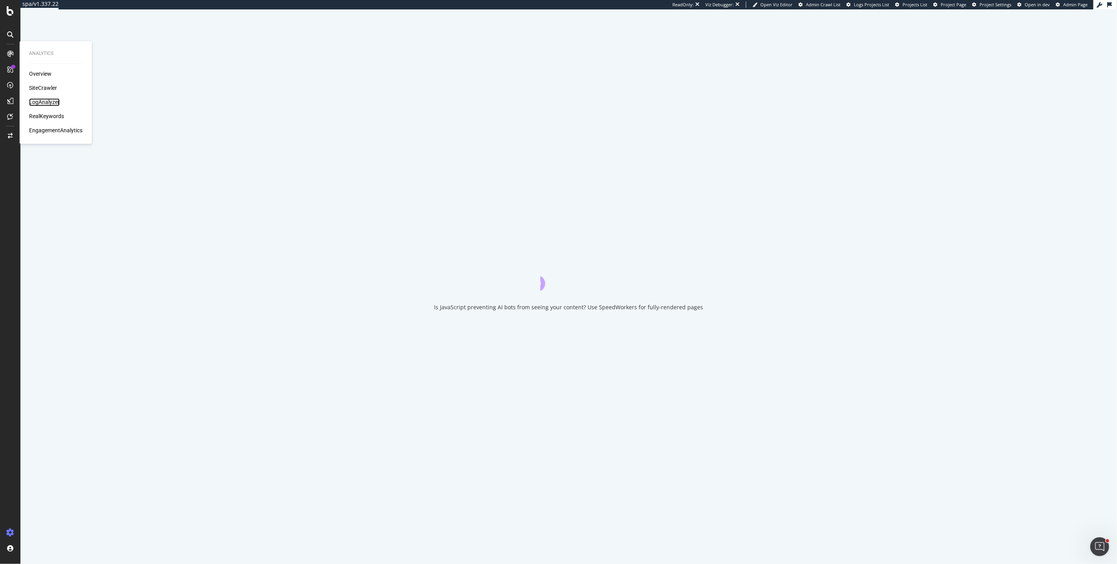
click at [49, 102] on div "LogAnalyzer" at bounding box center [44, 103] width 31 height 8
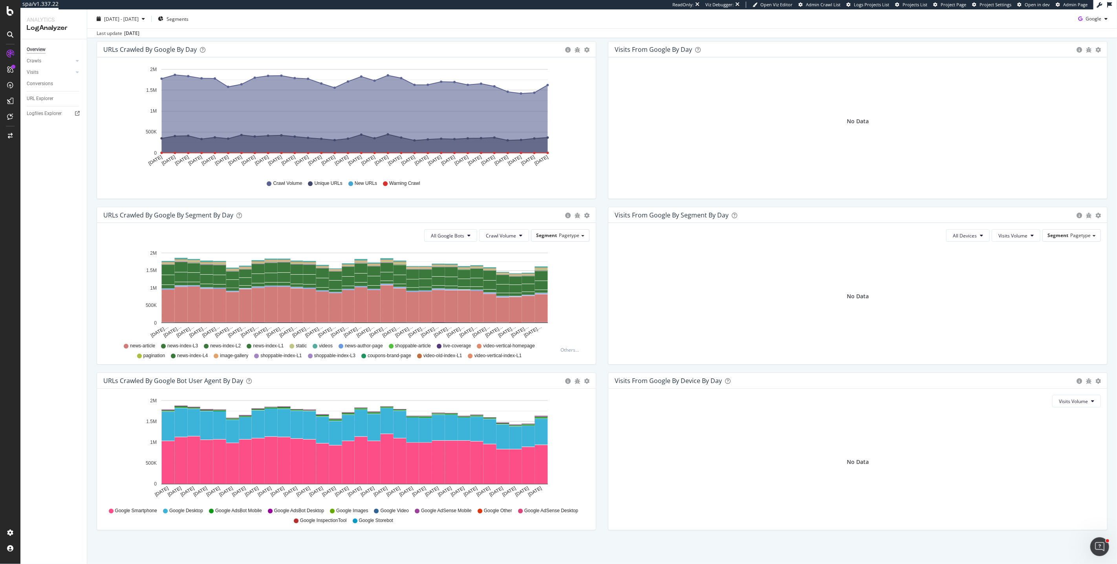
scroll to position [85, 0]
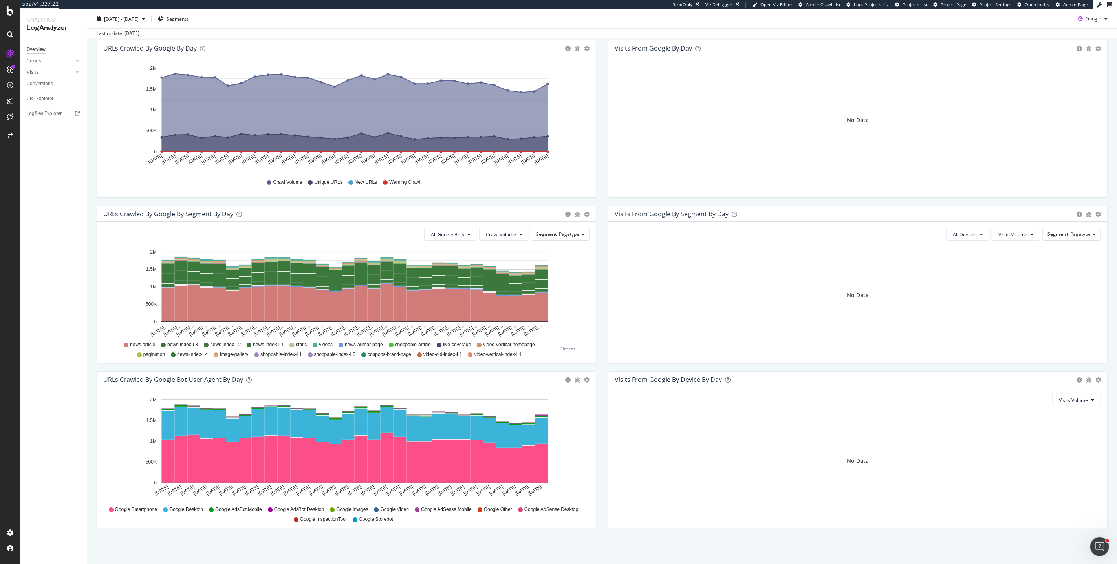
click at [35, 176] on div "Overview Crawls Daily Distribution Segments Distribution HTTP Codes Resources V…" at bounding box center [53, 301] width 66 height 525
